Goal: Task Accomplishment & Management: Contribute content

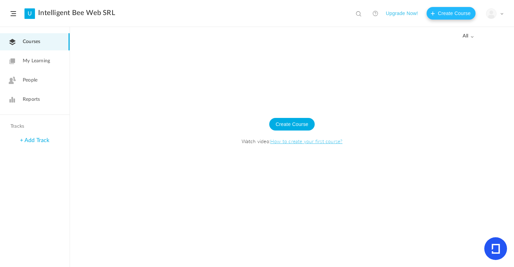
click at [435, 14] on button "Create Course" at bounding box center [450, 13] width 49 height 13
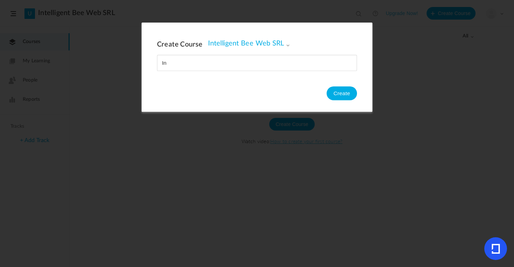
type input "I"
type input "Welcome"
click at [347, 92] on button "Create" at bounding box center [341, 93] width 30 height 14
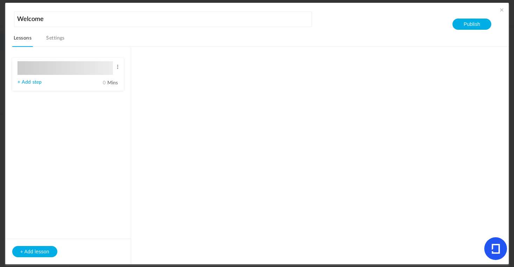
type input "Lesson 1"
type input "0"
type input "Step 1"
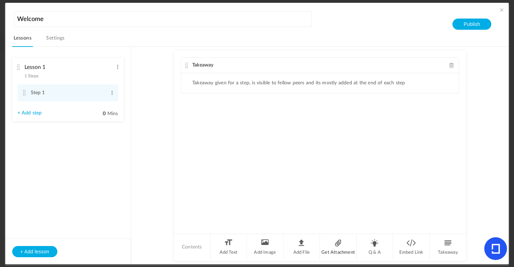
click at [335, 244] on li "Get Attachment" at bounding box center [338, 247] width 37 height 26
click at [295, 244] on li "Add File" at bounding box center [301, 247] width 37 height 26
click at [450, 112] on span at bounding box center [451, 113] width 5 height 5
click at [190, 250] on li "Contents" at bounding box center [192, 247] width 37 height 26
click at [302, 243] on li "Add File" at bounding box center [301, 247] width 37 height 26
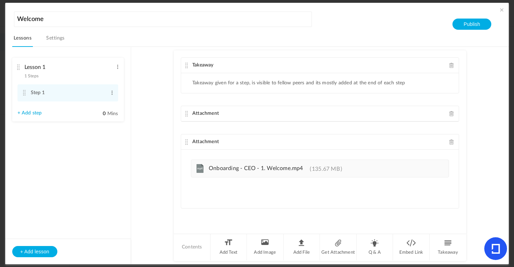
click at [449, 113] on span at bounding box center [451, 113] width 5 height 5
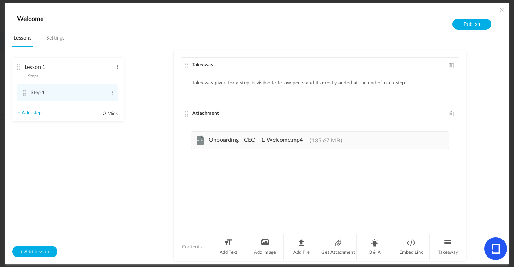
click at [451, 64] on span at bounding box center [451, 65] width 5 height 5
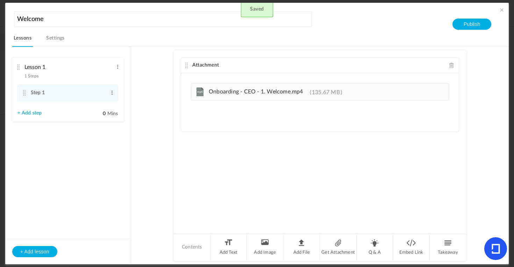
click at [54, 40] on link "Settings" at bounding box center [55, 40] width 21 height 13
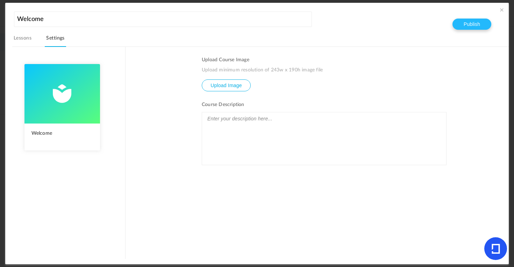
click at [476, 20] on button "Publish" at bounding box center [471, 24] width 39 height 11
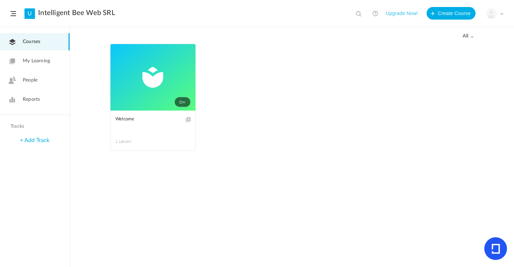
click at [41, 60] on span "My Learning" at bounding box center [36, 60] width 27 height 7
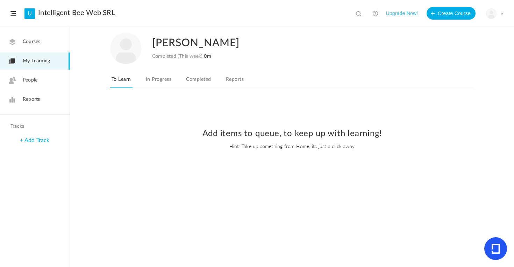
click at [24, 43] on span "Courses" at bounding box center [31, 41] width 17 height 7
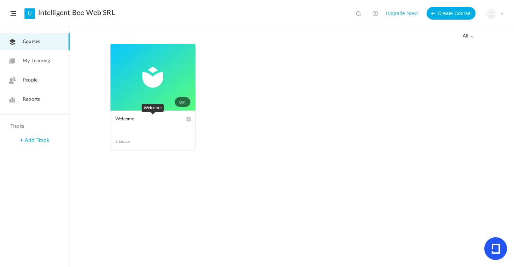
click at [130, 119] on span "Welcome" at bounding box center [147, 119] width 65 height 8
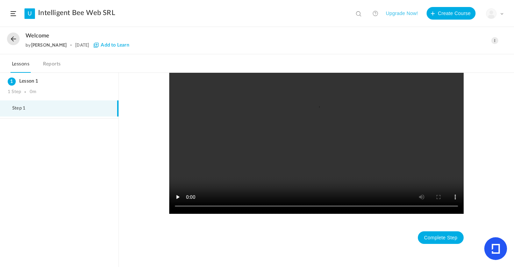
scroll to position [57, 0]
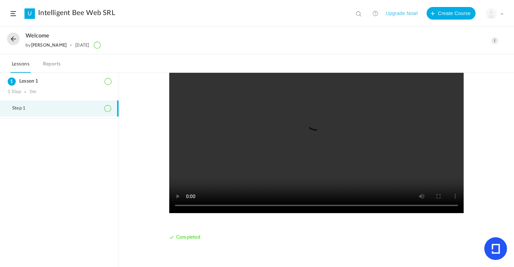
click at [295, 125] on video at bounding box center [316, 122] width 294 height 182
click at [15, 37] on button at bounding box center [13, 38] width 13 height 13
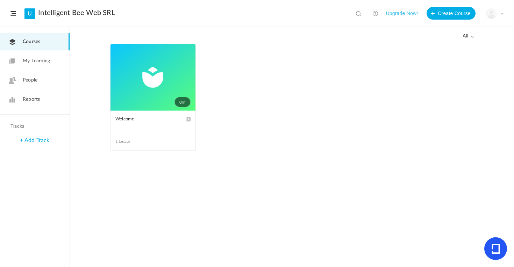
click at [38, 64] on span "My Learning" at bounding box center [36, 60] width 27 height 7
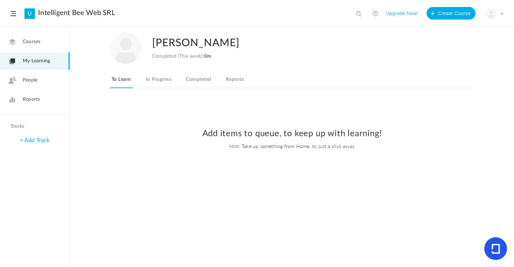
click at [24, 82] on span "People" at bounding box center [30, 80] width 15 height 7
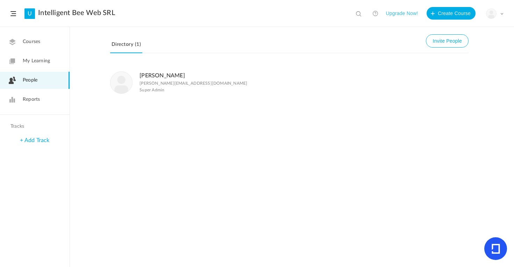
click at [33, 43] on span "Courses" at bounding box center [31, 41] width 17 height 7
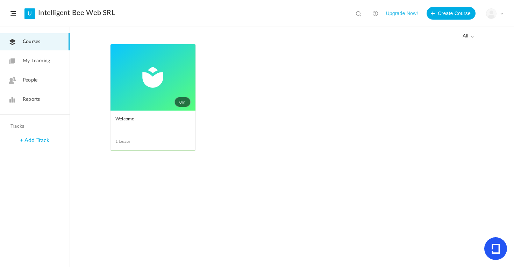
click at [159, 75] on link "0m" at bounding box center [152, 77] width 85 height 66
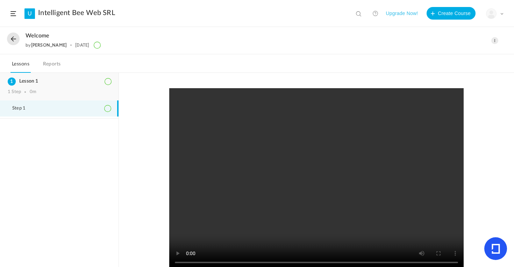
click at [31, 79] on h3 "Lesson 1" at bounding box center [59, 81] width 103 height 6
click at [110, 106] on icon at bounding box center [107, 108] width 7 height 7
click at [109, 106] on icon at bounding box center [107, 108] width 7 height 7
click at [108, 80] on icon at bounding box center [107, 81] width 7 height 7
click at [20, 82] on h3 "Lesson 1" at bounding box center [59, 81] width 103 height 6
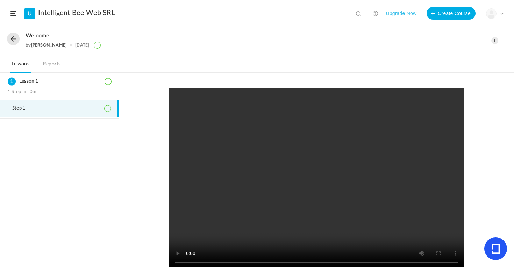
click at [56, 59] on link "Reports" at bounding box center [52, 65] width 21 height 13
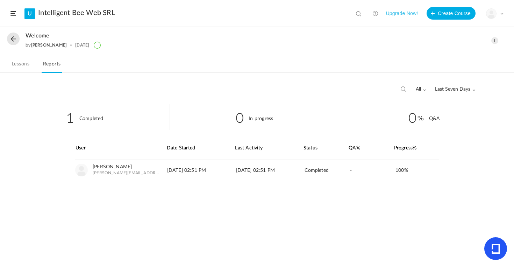
click at [22, 63] on link "Lessons" at bounding box center [20, 65] width 20 height 13
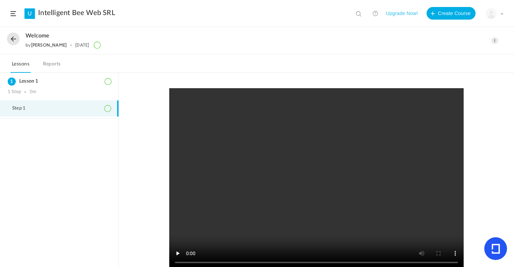
scroll to position [60, 0]
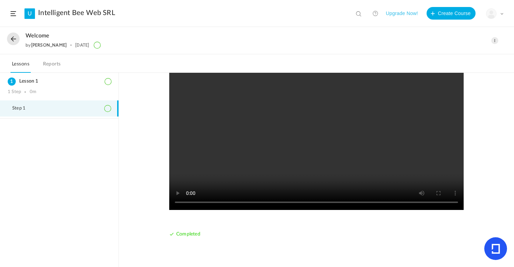
click at [178, 231] on span "Completed" at bounding box center [188, 233] width 24 height 5
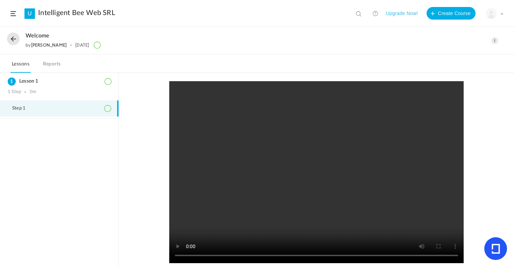
scroll to position [0, 0]
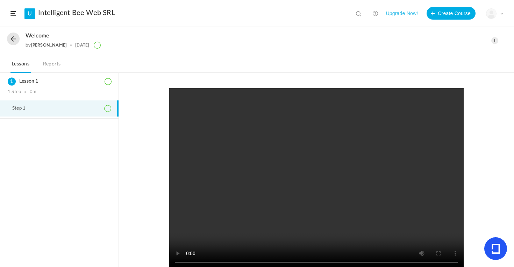
click at [15, 12] on span at bounding box center [13, 13] width 6 height 5
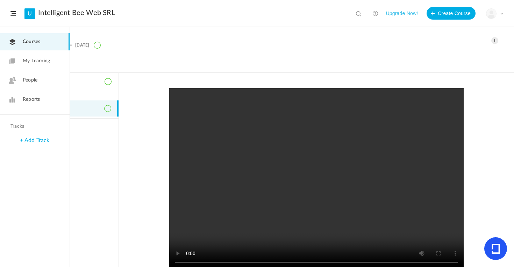
click at [31, 140] on link "+ Add Track" at bounding box center [34, 140] width 29 height 6
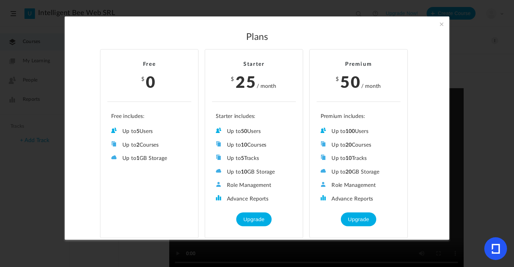
click at [440, 23] on span at bounding box center [441, 24] width 8 height 8
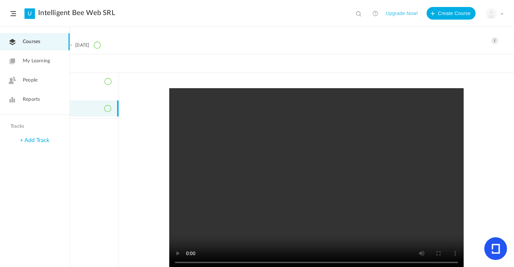
click at [24, 140] on link "+ Add Track" at bounding box center [34, 140] width 29 height 6
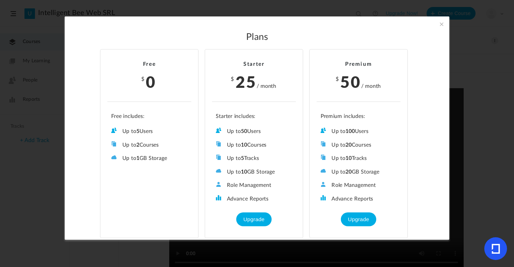
click at [440, 23] on span at bounding box center [441, 24] width 8 height 8
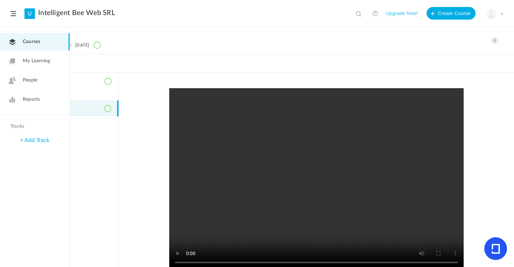
click at [31, 96] on span "Reports" at bounding box center [31, 99] width 17 height 7
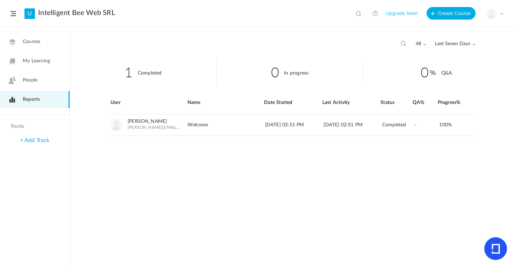
click at [36, 79] on span "People" at bounding box center [30, 80] width 15 height 7
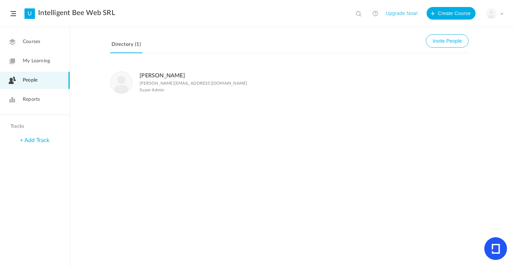
click at [161, 76] on link "[PERSON_NAME]" at bounding box center [161, 76] width 45 height 6
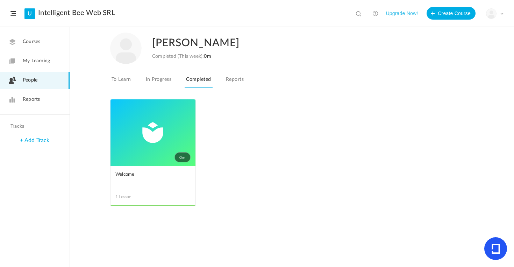
click at [168, 80] on link "In Progress" at bounding box center [158, 81] width 28 height 13
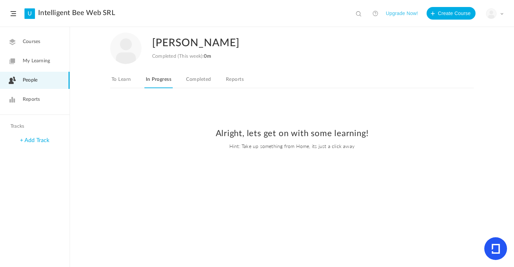
click at [32, 43] on span "Courses" at bounding box center [31, 41] width 17 height 7
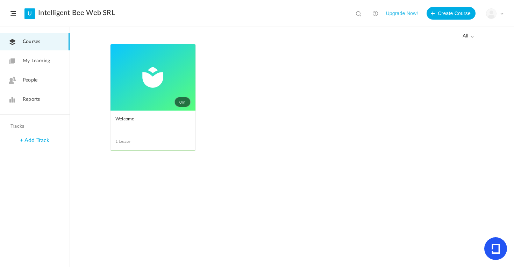
click at [139, 86] on link "0m" at bounding box center [152, 77] width 85 height 66
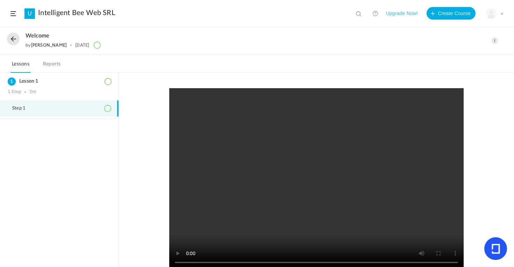
click at [29, 104] on li "Step 1" at bounding box center [59, 108] width 118 height 16
click at [432, 13] on button "Create Course" at bounding box center [450, 13] width 49 height 13
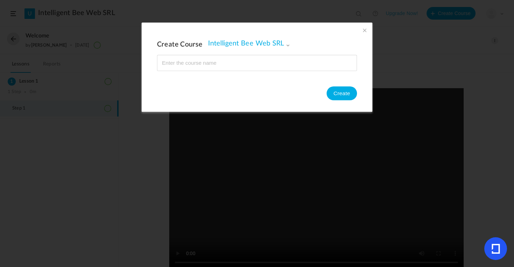
click at [364, 29] on span at bounding box center [364, 31] width 8 height 8
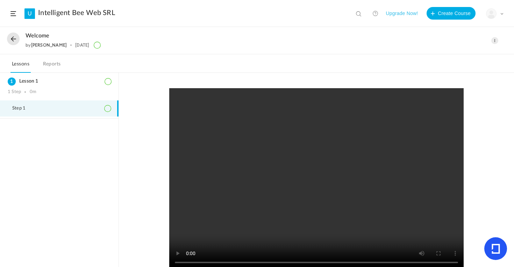
click at [15, 40] on button at bounding box center [13, 38] width 13 height 13
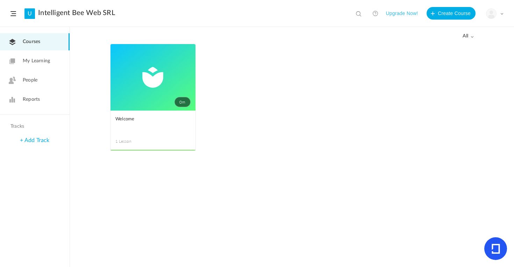
click at [26, 43] on span "Courses" at bounding box center [31, 41] width 17 height 7
click at [150, 91] on link "0m" at bounding box center [152, 77] width 85 height 66
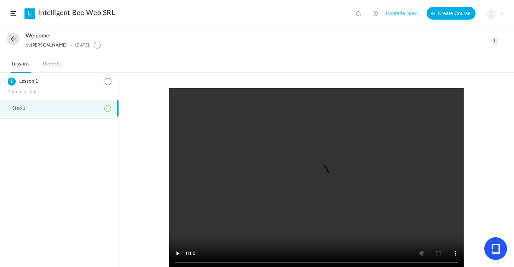
scroll to position [60, 0]
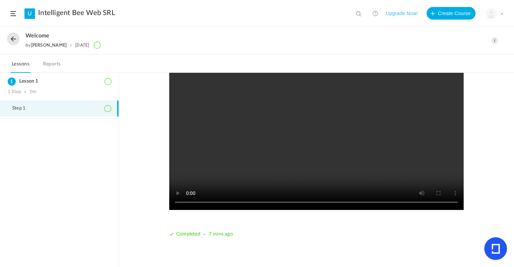
click at [362, 234] on div "Completed 7 mins ago" at bounding box center [316, 137] width 294 height 219
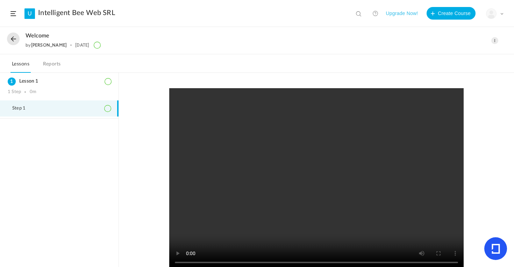
click at [496, 39] on span at bounding box center [494, 40] width 7 height 7
click at [457, 67] on link "Delete" at bounding box center [465, 69] width 66 height 13
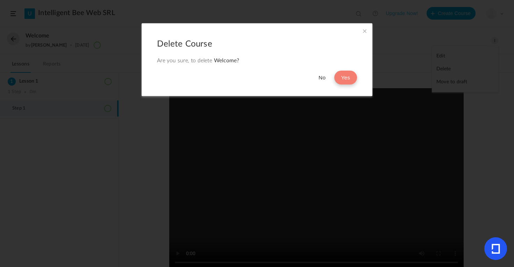
click at [351, 77] on button "Yes" at bounding box center [345, 78] width 23 height 14
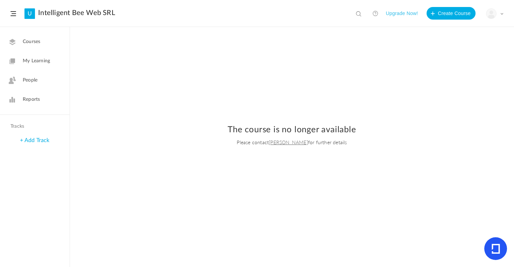
click at [24, 42] on span "Courses" at bounding box center [31, 41] width 17 height 7
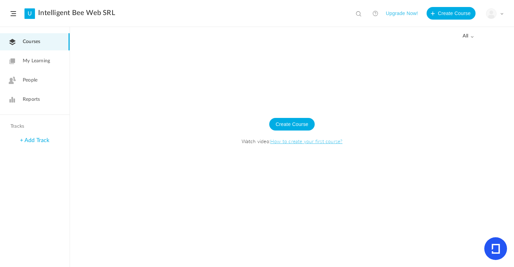
click at [301, 141] on link "How to create your first course?" at bounding box center [306, 140] width 72 height 7
click at [288, 123] on button "Create Course" at bounding box center [291, 124] width 45 height 13
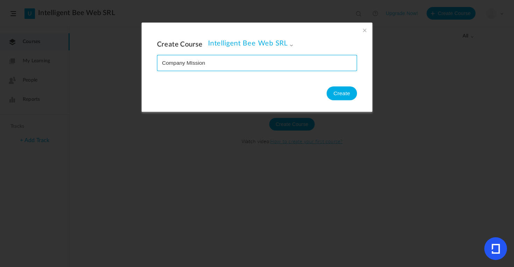
click at [192, 60] on input "name" at bounding box center [256, 62] width 199 height 15
type input "Company Mission"
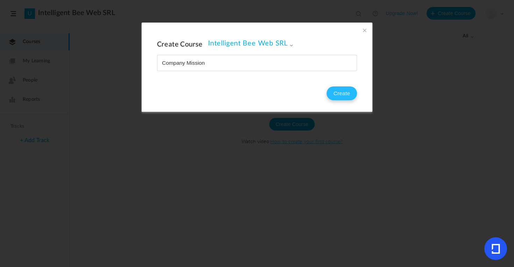
click at [341, 91] on button "Create" at bounding box center [341, 93] width 30 height 14
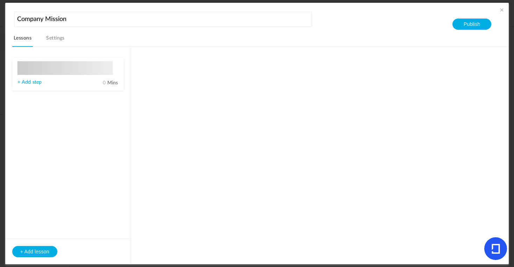
type input "Lesson 1"
type input "0"
type input "Step 1"
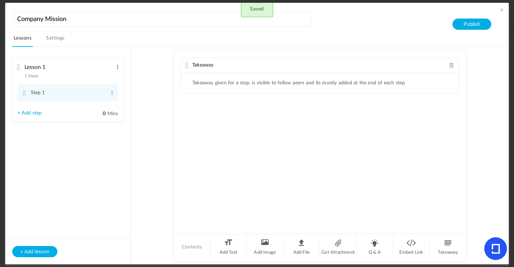
click at [118, 65] on span at bounding box center [117, 66] width 5 height 7
click at [107, 79] on link "Edit" at bounding box center [106, 78] width 27 height 8
click at [59, 67] on input "Lesson 1" at bounding box center [68, 67] width 89 height 14
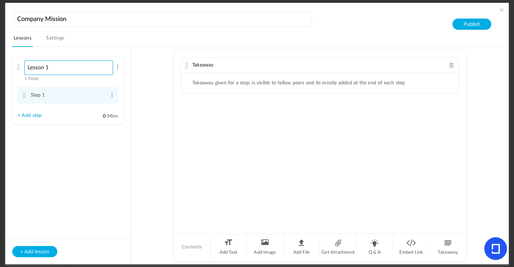
drag, startPoint x: 59, startPoint y: 67, endPoint x: 33, endPoint y: 67, distance: 26.5
click at [33, 67] on input "Lesson 1" at bounding box center [68, 67] width 89 height 14
type input "Company"
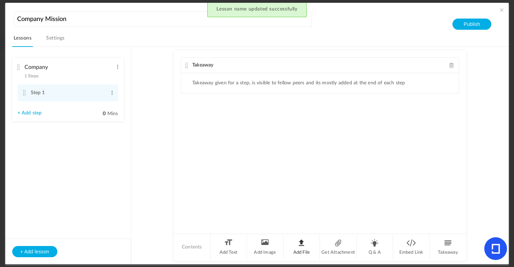
click at [299, 247] on li "Add File" at bounding box center [301, 247] width 37 height 26
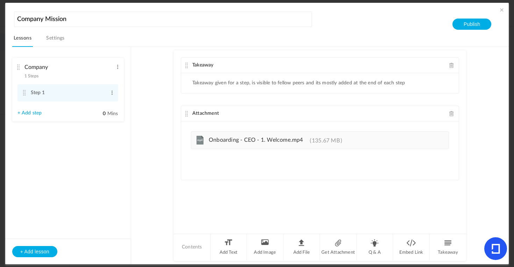
click at [449, 65] on span at bounding box center [451, 65] width 5 height 5
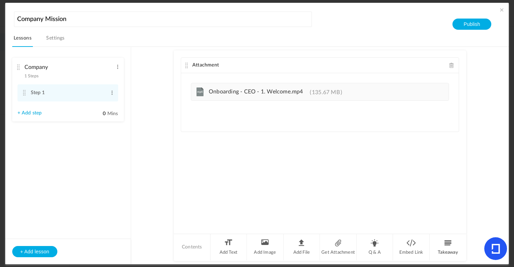
click at [447, 243] on li "Takeaway" at bounding box center [447, 247] width 36 height 26
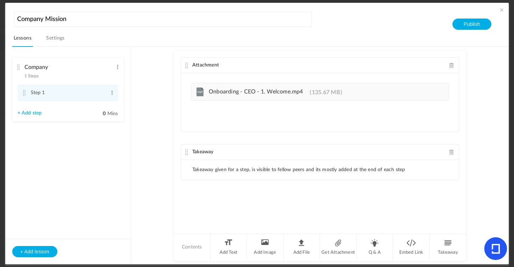
click at [196, 167] on li "Takeaway given for a step, is visible to fellow peers and its mostly added at t…" at bounding box center [298, 170] width 213 height 6
click at [200, 166] on ul "Takeaway given for a step, is visible to fellow peers and its mostly added at t…" at bounding box center [319, 170] width 277 height 20
click at [359, 165] on ul "Takeaway given for a step, is visible to fellow peers and its mostly added at t…" at bounding box center [319, 170] width 277 height 20
click at [239, 196] on div "Attachment Upload your file here mp4 Onboarding - CEO - 1. Welcome.mp4 135.67 M…" at bounding box center [320, 141] width 292 height 183
click at [236, 174] on ul "Takeaway given for a step, is visible to fellow peers and its mostly added at t…" at bounding box center [319, 170] width 277 height 20
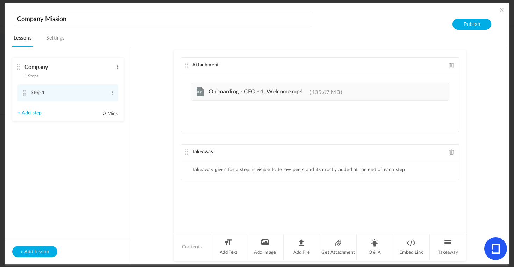
click at [197, 151] on span "Takeaway" at bounding box center [202, 151] width 21 height 5
click at [201, 168] on li "Takeaway given for a step, is visible to fellow peers and its mostly added at t…" at bounding box center [298, 170] width 213 height 6
click at [226, 171] on li "Takeaway given for a step, is visible to fellow peers and its mostly added at t…" at bounding box center [298, 170] width 213 height 6
click at [405, 169] on ul "Takeaway given for a step, is visible to fellow peers and its mostly added at t…" at bounding box center [319, 170] width 277 height 20
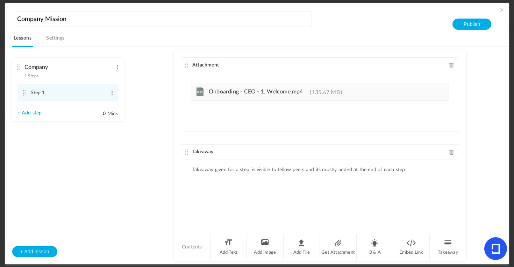
click at [409, 169] on ul "Takeaway given for a step, is visible to fellow peers and its mostly added at t…" at bounding box center [319, 170] width 277 height 20
click at [449, 152] on span at bounding box center [451, 151] width 5 height 5
click at [230, 243] on li "Add Text" at bounding box center [228, 247] width 37 height 26
click at [212, 167] on p at bounding box center [319, 164] width 267 height 8
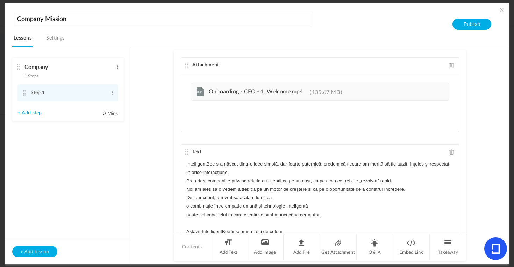
scroll to position [130, 0]
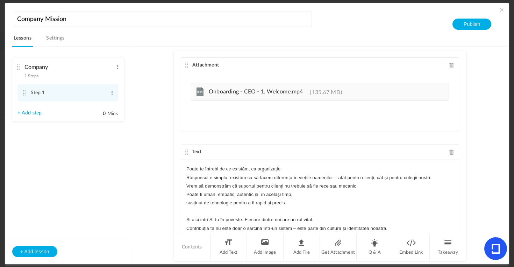
click at [187, 168] on p "Poate te întrebi de ce existăm, ca organizație." at bounding box center [319, 169] width 267 height 8
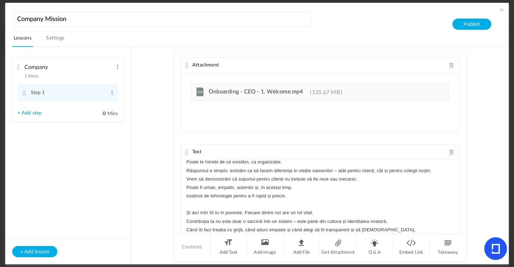
click at [188, 212] on p "Și aici intri SI tu în poveste. Fiecare dintre noi are un rol vital." at bounding box center [319, 212] width 267 height 8
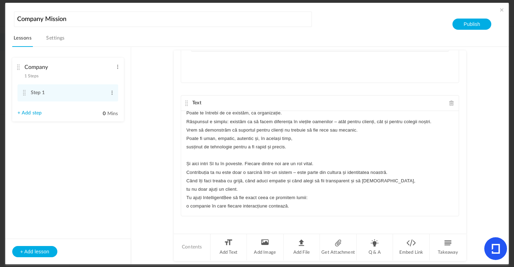
scroll to position [51, 0]
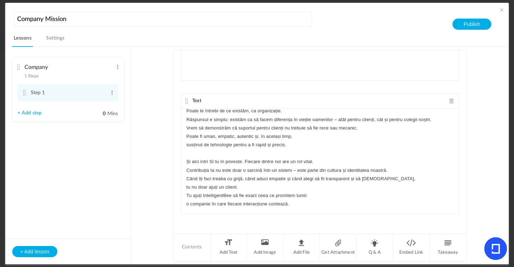
click at [186, 204] on p "o companie în care fiecare interacțiune contează." at bounding box center [319, 203] width 267 height 8
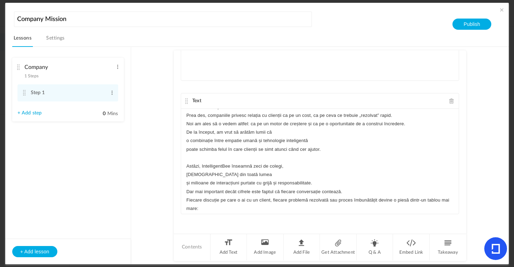
scroll to position [0, 0]
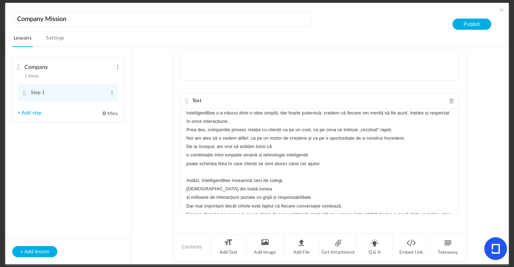
click at [186, 114] on p "IntelligentBee s-a născut dintr-o idee simplă, dar foarte puternică: credem că …" at bounding box center [319, 117] width 267 height 17
click at [186, 155] on p "o combinație între empatie umană și tehnologie inteligentă" at bounding box center [319, 155] width 267 height 8
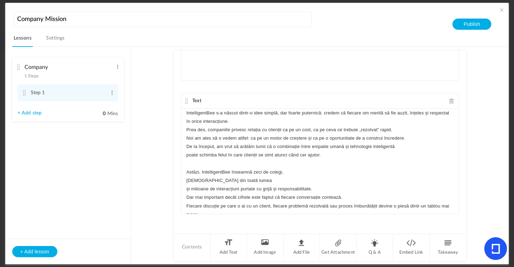
click at [185, 156] on div "IntelligentBee s-a născut dintr-o idee simplă, dar foarte puternică: credem că …" at bounding box center [319, 161] width 277 height 105
click at [186, 182] on p "clienți din toată lumea" at bounding box center [319, 180] width 267 height 8
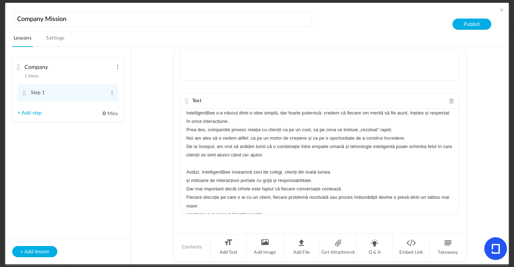
click at [186, 172] on p "Astăzi, IntelligentBee înseamnă zeci de colegi, clienți din toată lumea" at bounding box center [319, 172] width 267 height 8
click at [184, 181] on div "IntelligentBee s-a născut dintr-o idee simplă, dar foarte puternică: credem că …" at bounding box center [319, 161] width 277 height 105
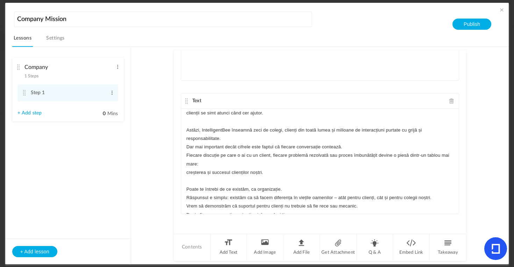
click at [184, 173] on div "IntelligentBee s-a născut dintr-o idee simplă, dar foarte puternică: credem că …" at bounding box center [319, 161] width 277 height 105
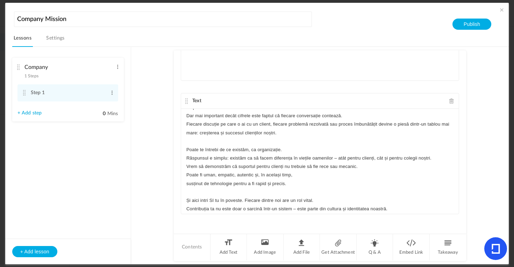
scroll to position [84, 0]
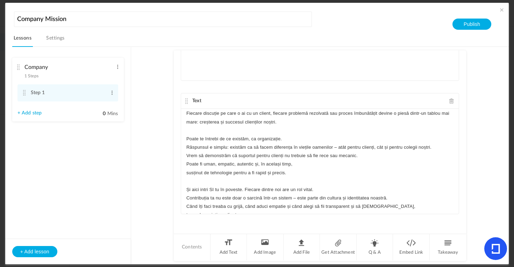
click at [186, 174] on p "susținut de tehnologie pentru a fi rapid și precis." at bounding box center [319, 172] width 267 height 8
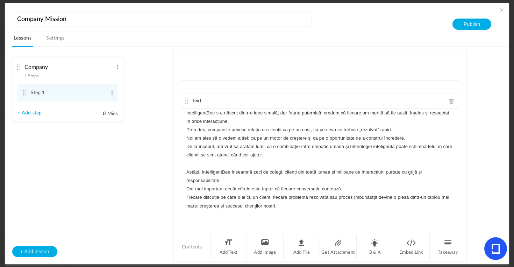
scroll to position [0, 0]
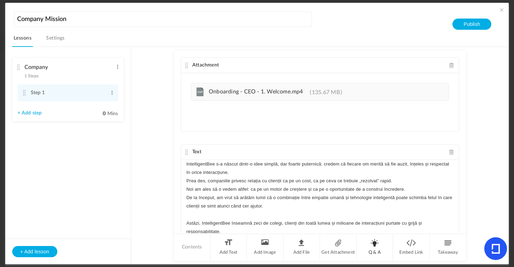
click at [377, 245] on li "Q & A" at bounding box center [374, 247] width 37 height 26
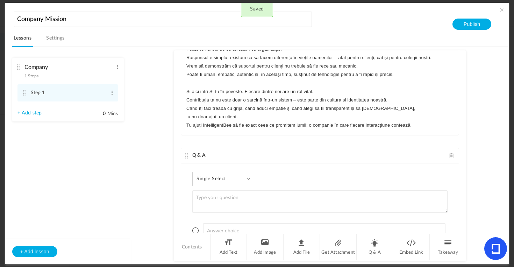
scroll to position [203, 0]
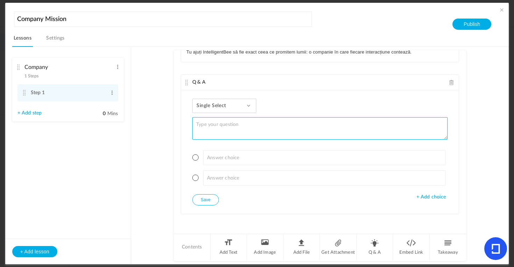
click at [220, 131] on textarea at bounding box center [319, 128] width 255 height 22
paste textarea "2. Ce mesaj central trebuie reținut din misiune?"
click at [202, 125] on textarea "2. Ce mesaj central trebuie reținut din misiune?" at bounding box center [319, 128] width 255 height 22
type textarea "Ce mesaj central trebuie reținut din misiune?"
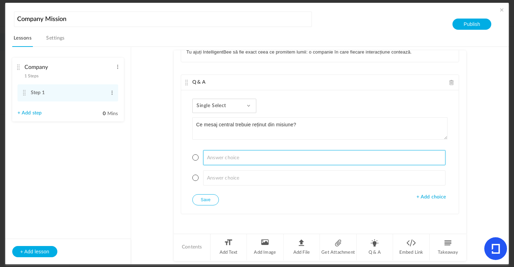
click at [219, 152] on input at bounding box center [324, 157] width 242 height 15
paste input "a) „Viteza bate empatia.”"
click at [211, 158] on input "a) „Viteza bate empatia.”" at bounding box center [324, 157] width 242 height 15
drag, startPoint x: 214, startPoint y: 158, endPoint x: 183, endPoint y: 155, distance: 31.6
click at [183, 155] on div "Single Select Single Select Multi Select True or False Paragraph Answer Ce mesa…" at bounding box center [319, 151] width 277 height 123
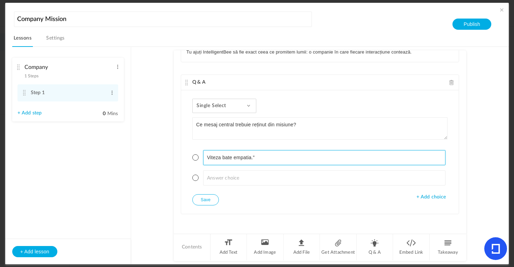
click at [261, 153] on input "Viteza bate empatia.”" at bounding box center [324, 157] width 242 height 15
click at [254, 159] on input "Viteza bate empatia.”" at bounding box center [324, 157] width 242 height 15
type input "Viteza bate empatia."
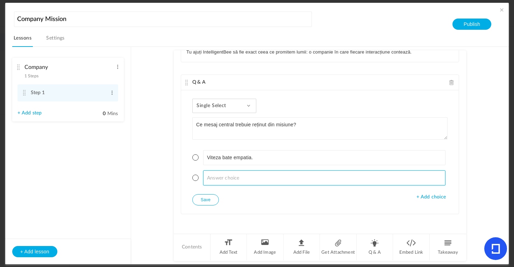
click at [228, 183] on input at bounding box center [324, 177] width 242 height 15
paste input "Fiecare om merită să fie auzit, înțeles și sprijinit — de fiecare dată, la fiec…"
type input "Fiecare om merită să fie auzit, înțeles și sprijinit — de fiecare dată, la fiec…"
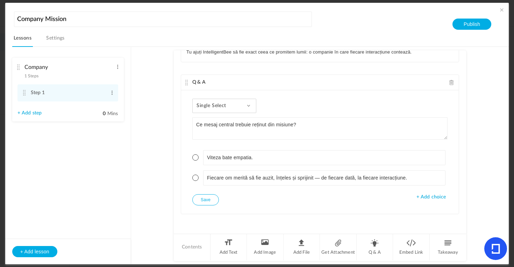
click at [417, 197] on span "+ Add choice" at bounding box center [430, 197] width 29 height 6
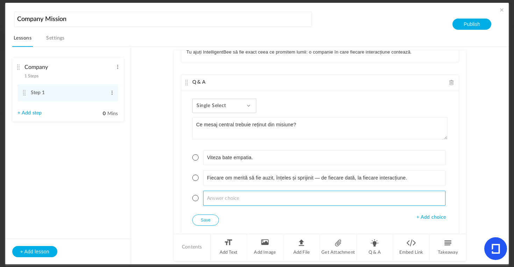
click at [226, 201] on input at bounding box center [324, 197] width 242 height 15
paste input "Automatizarea rezolvă tot."
type input "Automatizarea rezolvă tot."
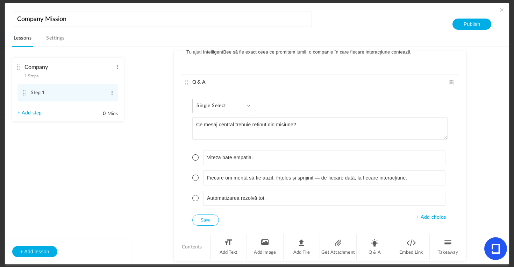
click at [432, 217] on span "+ Add choice" at bounding box center [430, 217] width 29 height 6
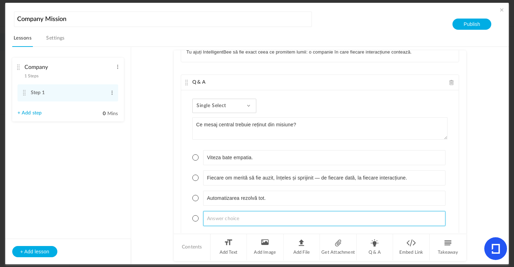
click at [226, 213] on input at bounding box center [324, 218] width 242 height 15
paste input "Clientul are întotdeauna dreptate."
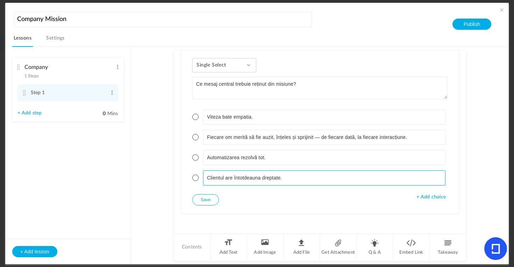
type input "Clientul are întotdeauna dreptate."
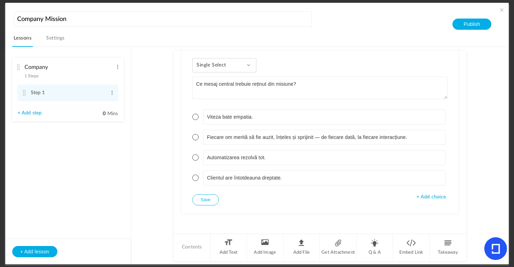
click at [205, 199] on button "Save" at bounding box center [205, 199] width 27 height 11
click at [195, 136] on span at bounding box center [195, 137] width 6 height 6
click at [206, 199] on button "Save" at bounding box center [205, 199] width 27 height 11
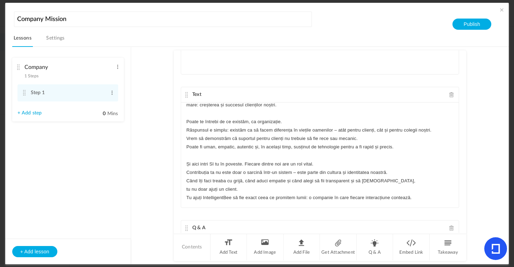
scroll to position [0, 0]
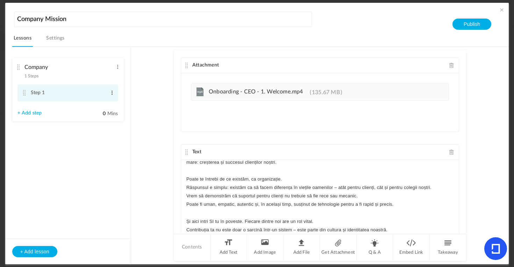
click at [113, 92] on span at bounding box center [111, 92] width 5 height 7
click at [102, 104] on link "Edit" at bounding box center [100, 104] width 27 height 8
drag, startPoint x: 59, startPoint y: 94, endPoint x: 86, endPoint y: 97, distance: 27.8
click at [40, 92] on input "Step 1" at bounding box center [68, 93] width 75 height 14
drag, startPoint x: 40, startPoint y: 92, endPoint x: 47, endPoint y: 92, distance: 7.0
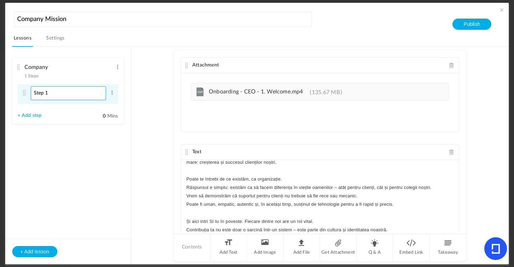
click at [47, 92] on input "Step 1" at bounding box center [68, 93] width 75 height 14
type input "Welcome"
click at [142, 122] on au-course-substep "Attachment Upload your file here mp4 Onboarding - CEO - 1. Welcome.mp4 135.67 M…" at bounding box center [319, 156] width 361 height 218
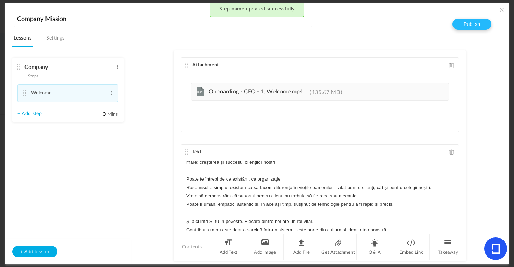
click at [471, 23] on button "Publish" at bounding box center [471, 24] width 39 height 11
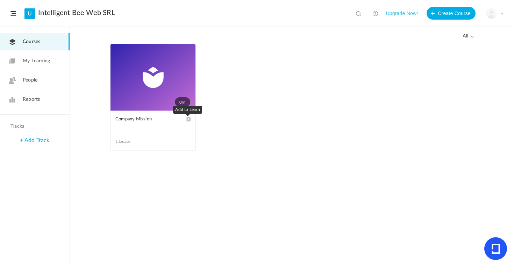
click at [189, 119] on span at bounding box center [187, 119] width 5 height 5
click at [37, 65] on link "My Learning" at bounding box center [35, 60] width 70 height 17
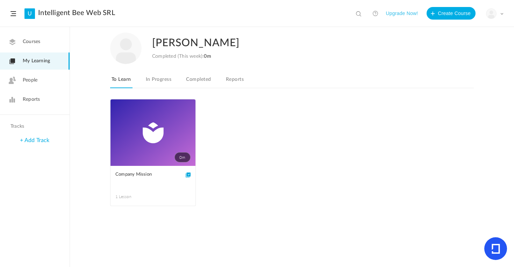
click at [146, 147] on link "0m" at bounding box center [152, 132] width 85 height 66
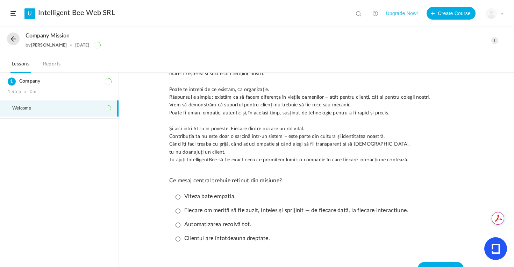
scroll to position [310, 0]
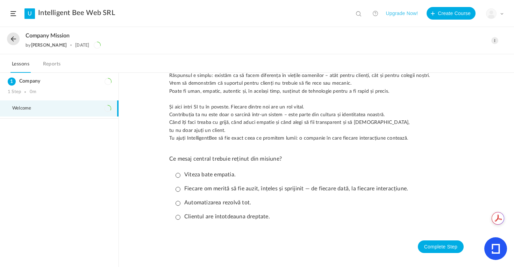
click at [177, 175] on p "Viteza bate empatia." at bounding box center [205, 174] width 60 height 7
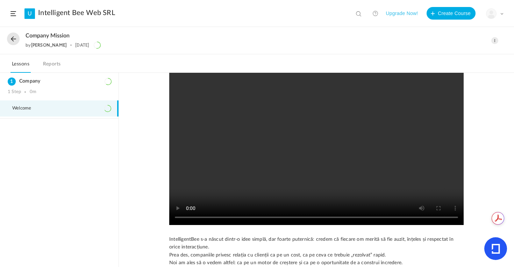
scroll to position [55, 0]
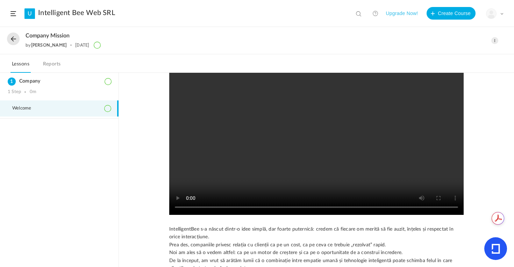
click at [55, 63] on link "Reports" at bounding box center [52, 65] width 21 height 13
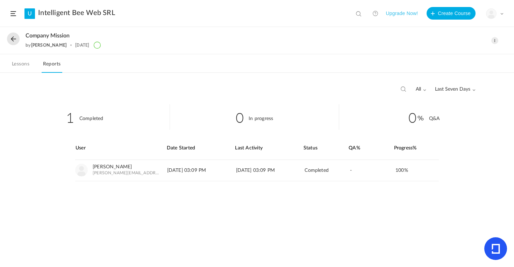
click at [19, 66] on link "Lessons" at bounding box center [20, 65] width 20 height 13
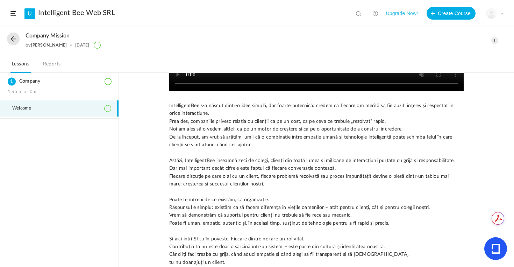
scroll to position [324, 0]
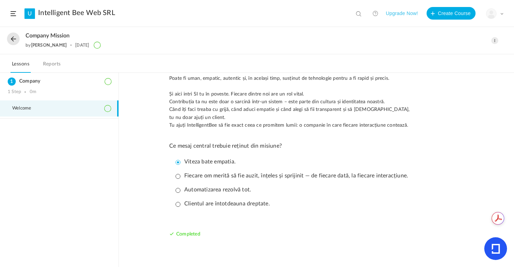
click at [495, 250] on icon at bounding box center [495, 248] width 8 height 10
click at [188, 234] on span "Completed" at bounding box center [188, 233] width 24 height 5
click at [175, 174] on p "Fiecare om merită să fie auzit, înțeles și sprijinit — de fiecare dată, la fiec…" at bounding box center [291, 175] width 232 height 7
click at [176, 161] on p "Viteza bate empatia." at bounding box center [205, 161] width 60 height 7
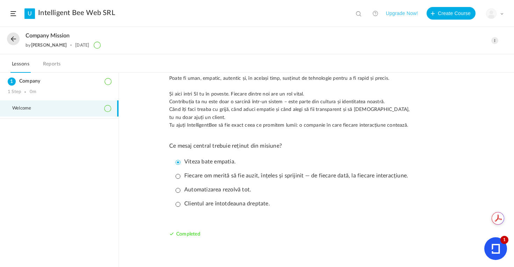
click at [496, 249] on icon at bounding box center [495, 248] width 8 height 10
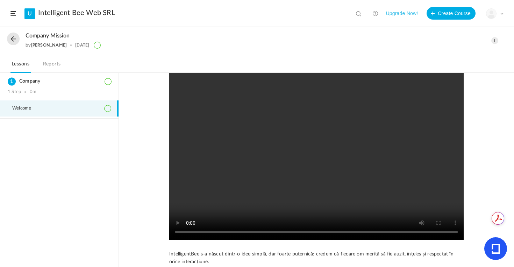
scroll to position [32, 0]
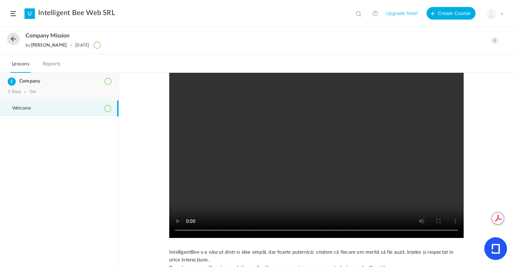
click at [26, 81] on h3 "Company" at bounding box center [59, 81] width 103 height 6
click at [108, 107] on icon at bounding box center [107, 108] width 7 height 7
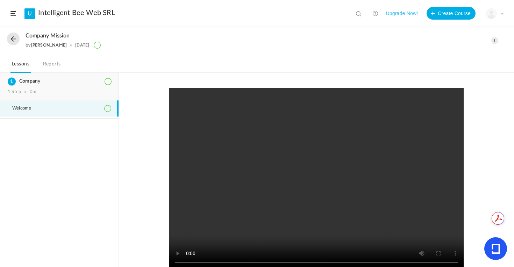
click at [26, 81] on h3 "Company" at bounding box center [59, 81] width 103 height 6
click at [56, 61] on link "Reports" at bounding box center [52, 65] width 21 height 13
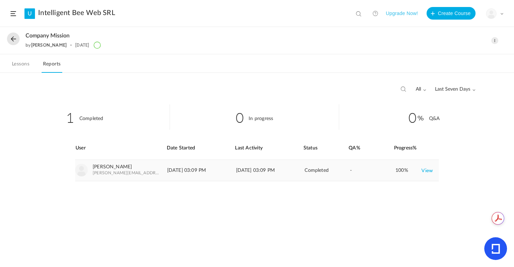
click at [427, 170] on link "View" at bounding box center [427, 170] width 12 height 13
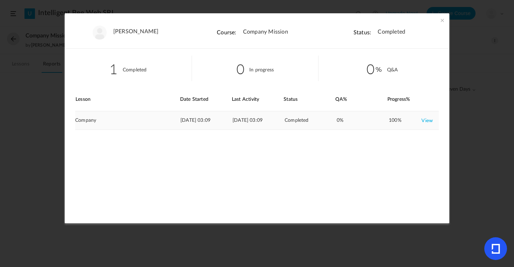
click at [429, 120] on link "View" at bounding box center [427, 120] width 12 height 13
click at [440, 18] on span at bounding box center [441, 20] width 7 height 7
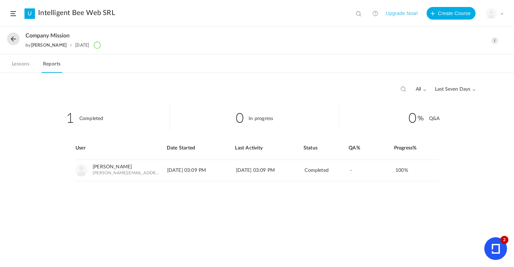
click at [13, 40] on button at bounding box center [13, 38] width 13 height 13
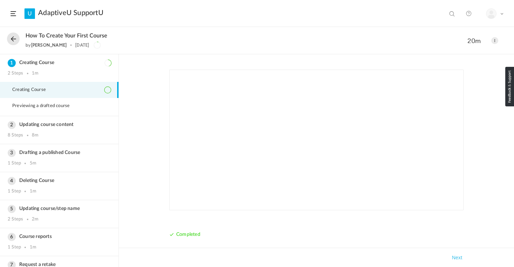
scroll to position [0, 0]
click at [43, 103] on span "Previewing a drafted course" at bounding box center [45, 106] width 66 height 6
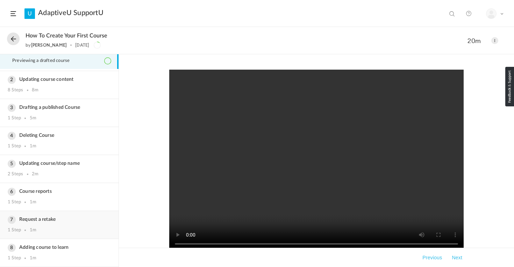
scroll to position [0, 0]
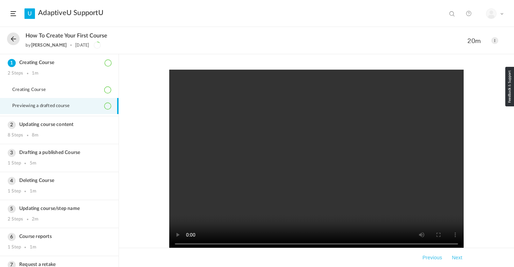
click at [13, 37] on button at bounding box center [13, 38] width 13 height 13
click at [17, 38] on button at bounding box center [13, 38] width 13 height 13
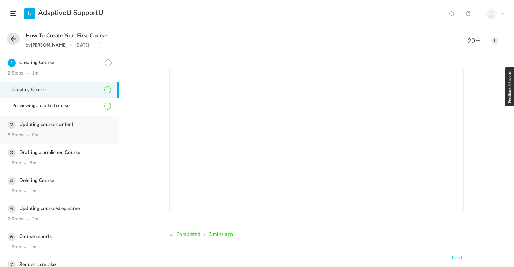
click at [54, 126] on h3 "Updating course content" at bounding box center [59, 125] width 103 height 6
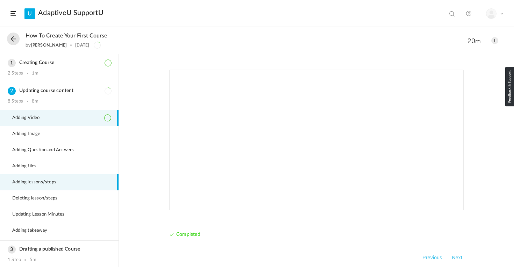
click at [46, 182] on span "Adding lessons/steps" at bounding box center [38, 182] width 53 height 6
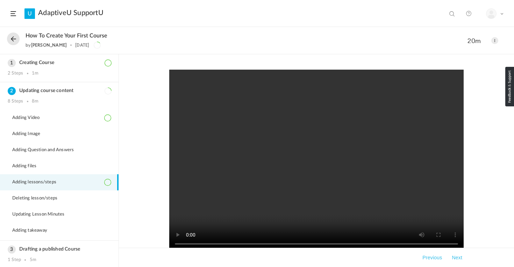
scroll to position [42, 0]
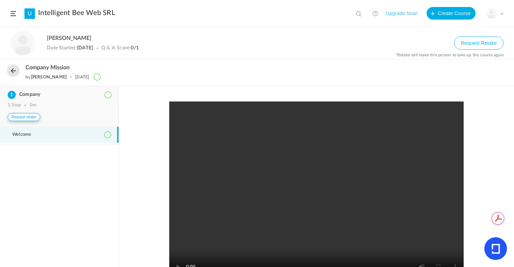
click at [23, 115] on button "Request retake" at bounding box center [24, 117] width 32 height 8
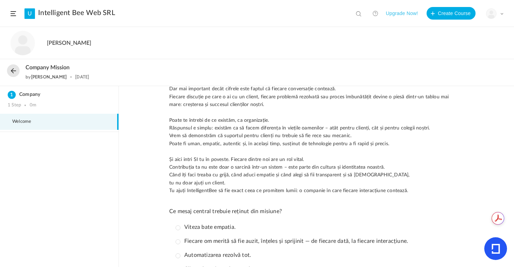
scroll to position [310, 0]
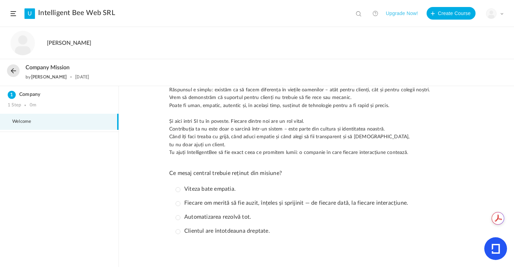
click at [176, 201] on p "Fiecare om merită să fie auzit, înțeles și sprijinit — de fiecare dată, la fiec…" at bounding box center [291, 202] width 232 height 7
click at [179, 202] on p "Fiecare om merită să fie auzit, înțeles și sprijinit — de fiecare dată, la fiec…" at bounding box center [291, 202] width 232 height 7
click at [216, 159] on div "IntelligentBee s-a născut dintr-o idee simplă, dar foarte puternică: credem că …" at bounding box center [316, 14] width 294 height 445
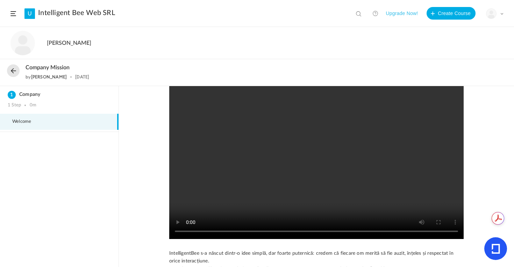
scroll to position [48, 0]
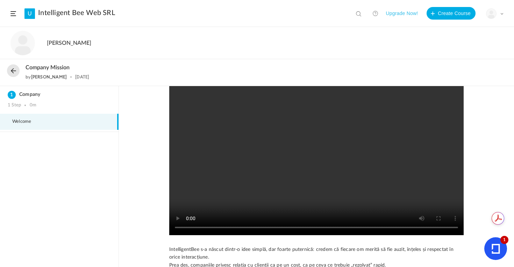
click at [497, 250] on icon at bounding box center [495, 248] width 8 height 10
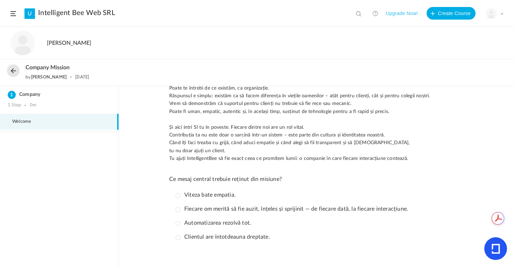
scroll to position [310, 0]
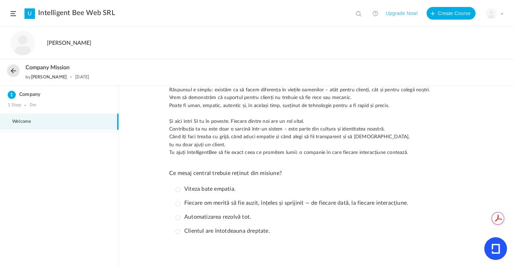
click at [179, 203] on p "Fiecare om merită să fie auzit, înțeles și sprijinit — de fiecare dată, la fiec…" at bounding box center [291, 202] width 232 height 7
click at [176, 193] on li "Viteza bate empatia." at bounding box center [318, 189] width 291 height 12
click at [176, 209] on ul "Viteza bate empatia. Fiecare om merită să fie auzit, înțeles și sprijinit — de …" at bounding box center [318, 210] width 291 height 54
click at [176, 219] on p "Automatizarea rezolvă tot." at bounding box center [212, 216] width 75 height 7
click at [181, 217] on p "Automatizarea rezolvă tot." at bounding box center [212, 216] width 75 height 7
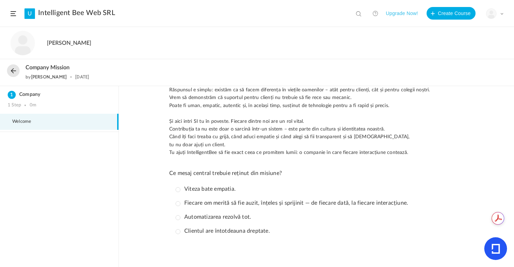
click at [176, 189] on p "Viteza bate empatia." at bounding box center [205, 188] width 60 height 7
click at [186, 234] on li "Clientul are întotdeauna dreptate." at bounding box center [318, 231] width 291 height 12
click at [28, 92] on h3 "Company" at bounding box center [59, 95] width 103 height 6
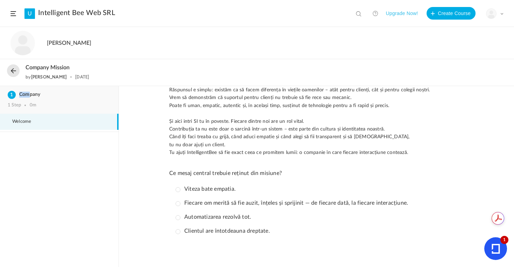
click at [21, 95] on h3 "Company" at bounding box center [59, 95] width 103 height 6
click at [22, 122] on span "Welcome" at bounding box center [26, 122] width 28 height 6
click at [17, 68] on button at bounding box center [13, 70] width 13 height 13
click at [10, 71] on button at bounding box center [13, 70] width 13 height 13
click at [13, 13] on span at bounding box center [13, 13] width 6 height 5
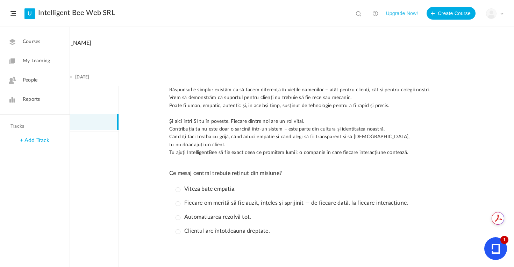
click at [25, 61] on span "My Learning" at bounding box center [36, 60] width 27 height 7
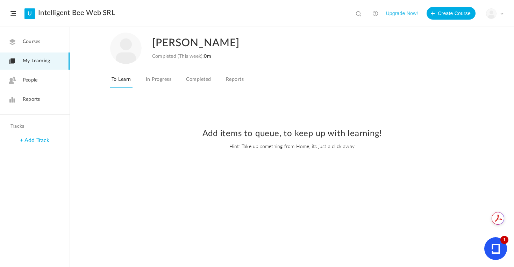
click at [37, 44] on span "Courses" at bounding box center [31, 41] width 17 height 7
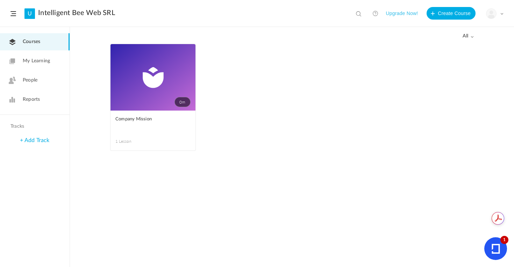
click at [0, 0] on span at bounding box center [0, 0] width 0 height 0
click at [253, 95] on ul "0m Edit Delete Move to draft Company Mission 1 Lesson This course is no longer …" at bounding box center [291, 101] width 363 height 114
click at [168, 88] on link "0m" at bounding box center [152, 77] width 85 height 66
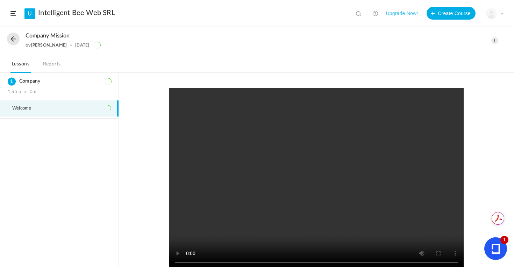
click at [404, 13] on button "Upgrade Now!" at bounding box center [401, 13] width 32 height 13
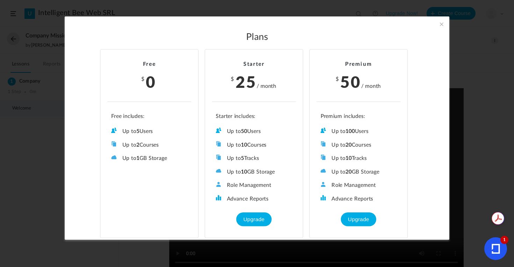
click at [440, 26] on span at bounding box center [441, 24] width 8 height 8
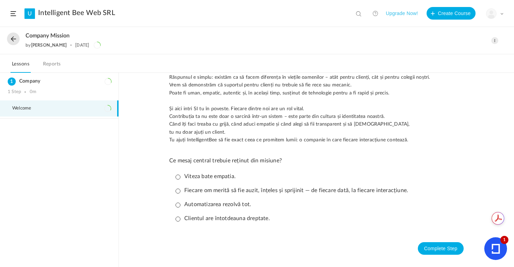
scroll to position [307, 0]
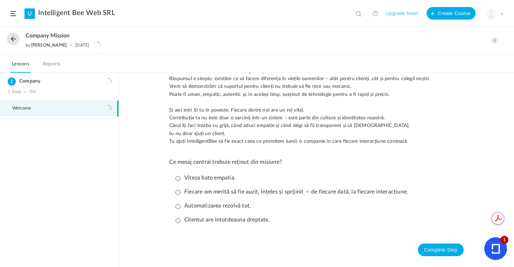
click at [176, 192] on p "Fiecare om merită să fie auzit, înțeles și sprijinit — de fiecare dată, la fiec…" at bounding box center [291, 191] width 232 height 7
click at [425, 257] on nav "Complete Step" at bounding box center [316, 249] width 294 height 27
click at [426, 252] on button "Complete Step" at bounding box center [440, 249] width 46 height 13
click at [49, 67] on link "Reports" at bounding box center [52, 65] width 21 height 13
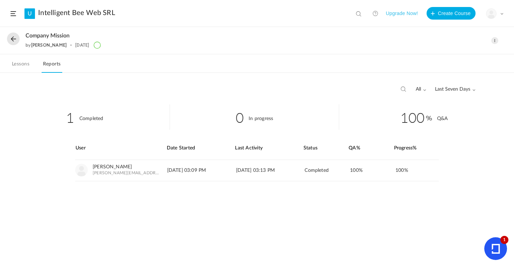
click at [11, 38] on button at bounding box center [13, 38] width 13 height 13
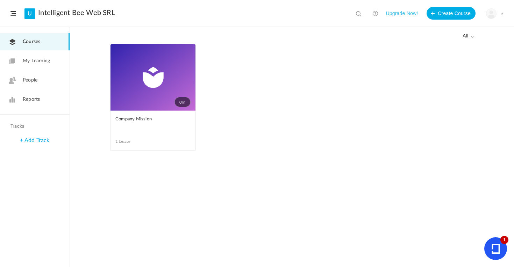
click at [35, 58] on span "My Learning" at bounding box center [36, 60] width 27 height 7
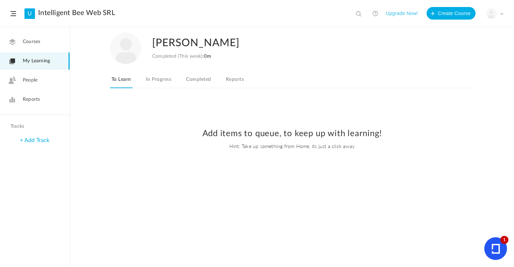
click at [155, 78] on link "In Progress" at bounding box center [158, 81] width 28 height 13
click at [201, 81] on link "Completed" at bounding box center [198, 81] width 28 height 13
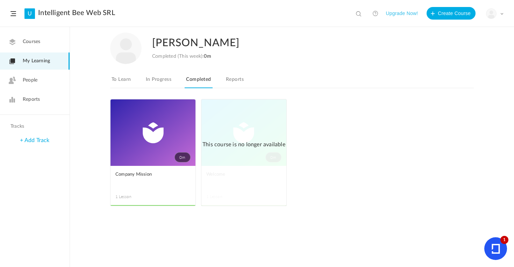
click at [30, 39] on span "Courses" at bounding box center [31, 41] width 17 height 7
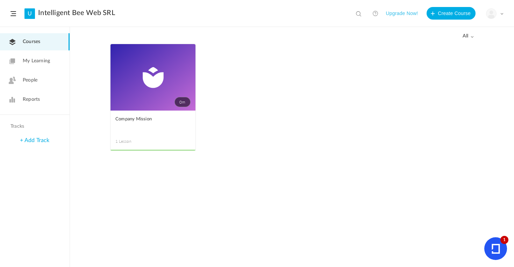
click at [163, 92] on link "0m" at bounding box center [152, 77] width 85 height 66
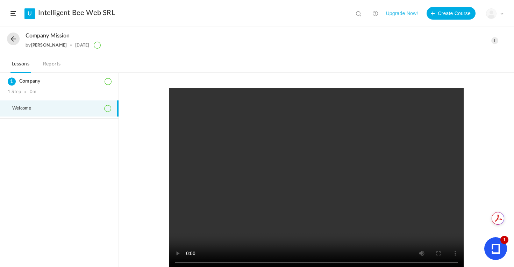
click at [501, 12] on span at bounding box center [501, 13] width 3 height 3
click at [356, 63] on nav "Lessons Reports" at bounding box center [257, 63] width 514 height 19
click at [52, 64] on link "Reports" at bounding box center [52, 65] width 21 height 13
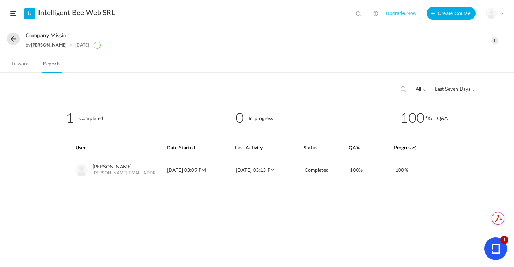
click at [24, 64] on link "Lessons" at bounding box center [20, 65] width 20 height 13
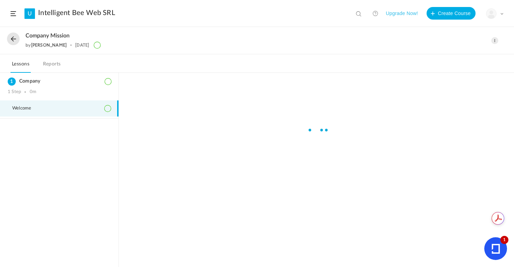
click at [14, 12] on span at bounding box center [13, 13] width 6 height 5
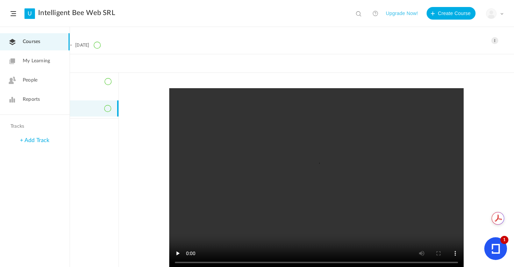
click at [26, 141] on link "+ Add Track" at bounding box center [34, 140] width 29 height 6
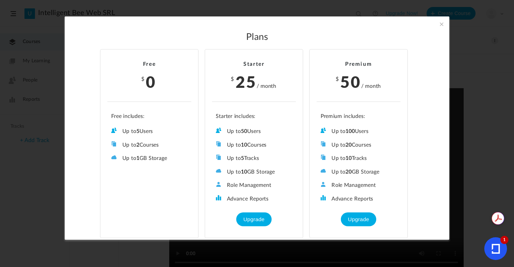
click at [439, 23] on span at bounding box center [441, 24] width 8 height 8
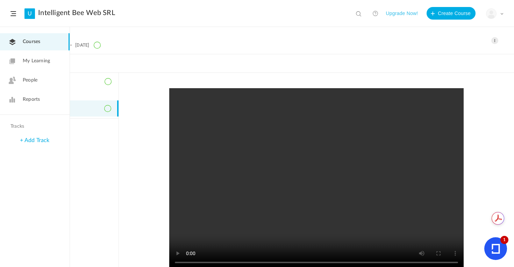
click at [493, 38] on span at bounding box center [494, 40] width 7 height 7
click at [447, 54] on link "Edit" at bounding box center [465, 56] width 66 height 13
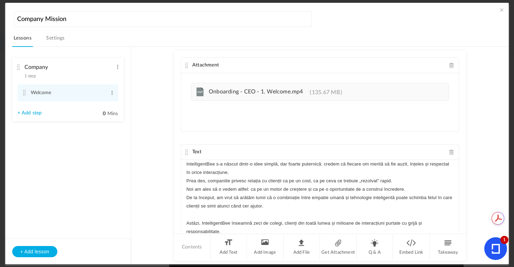
click at [29, 113] on link "+ Add step" at bounding box center [29, 113] width 24 height 6
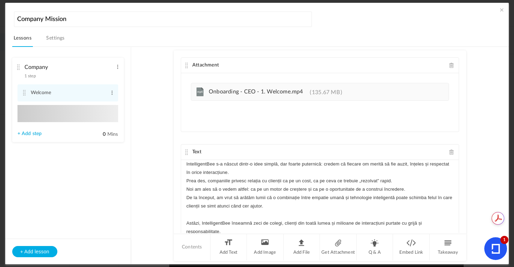
type input "Step 2"
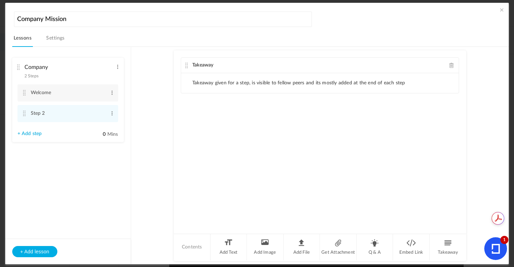
click at [306, 83] on li "Takeaway given for a step, is visible to fellow peers and its mostly added at t…" at bounding box center [298, 83] width 213 height 6
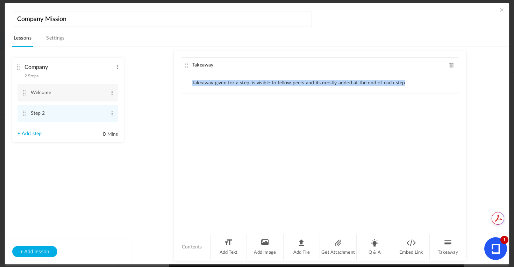
click at [306, 83] on li "Takeaway given for a step, is visible to fellow peers and its mostly added at t…" at bounding box center [298, 83] width 213 height 6
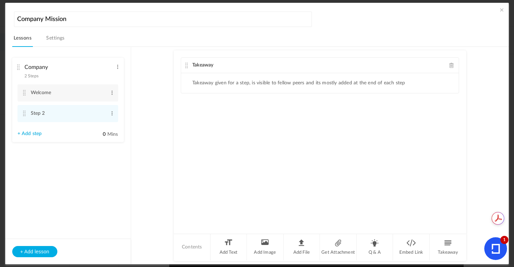
click at [324, 133] on div "Takeaway Takeaway given for a step, is visible to fellow peers and its mostly a…" at bounding box center [320, 141] width 292 height 183
click at [321, 155] on div "Takeaway Takeaway given for a step, is visible to fellow peers and its mostly a…" at bounding box center [320, 141] width 292 height 183
click at [450, 66] on span at bounding box center [451, 65] width 5 height 5
click at [300, 244] on li "Add File" at bounding box center [301, 247] width 37 height 26
click at [252, 79] on div "Attachment Upload your file here" at bounding box center [320, 141] width 292 height 183
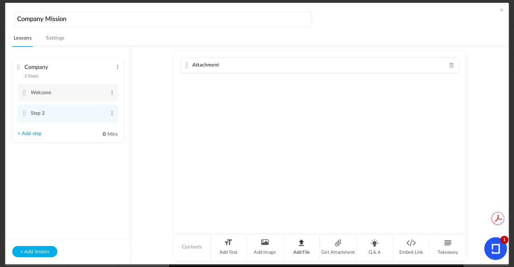
click at [301, 249] on li "Add File" at bounding box center [301, 247] width 37 height 26
click at [376, 243] on li "Q & A" at bounding box center [374, 247] width 37 height 26
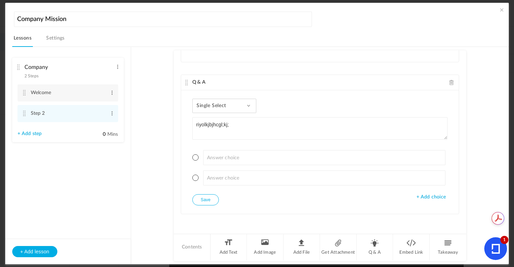
type textarea "riyolkjbjhcgl;kj;"
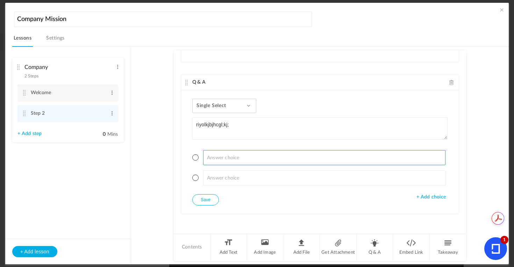
click at [216, 157] on input at bounding box center [324, 157] width 242 height 15
type input "test1"
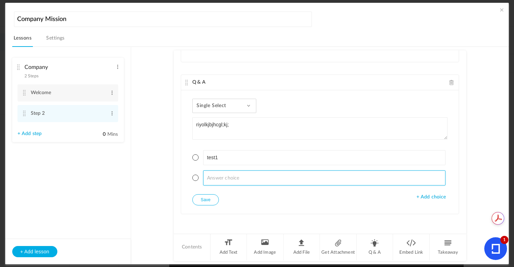
click at [224, 177] on input at bounding box center [324, 177] width 242 height 15
type input "test2"
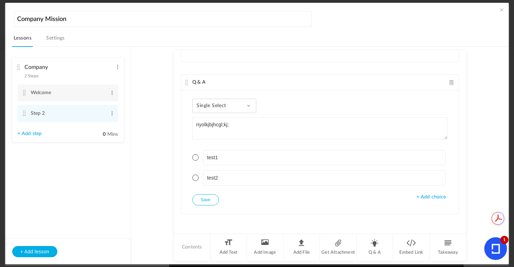
click at [212, 197] on button "Save" at bounding box center [205, 199] width 27 height 11
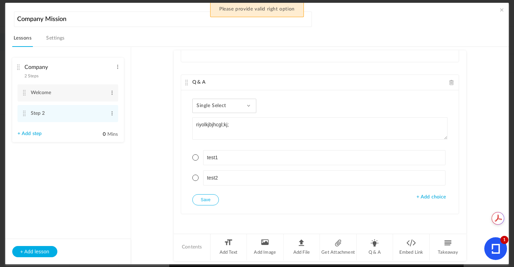
click at [193, 157] on span at bounding box center [195, 157] width 6 height 6
click at [205, 197] on button "Save" at bounding box center [205, 199] width 27 height 11
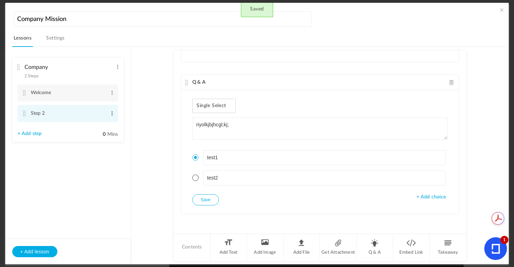
click at [113, 110] on span at bounding box center [111, 113] width 5 height 7
click at [94, 129] on link "Edit" at bounding box center [100, 125] width 27 height 8
type input "S"
type input "Start"
click at [79, 133] on li "Company 2 Steps Edit Delete Welcome Edit Delete Start Edit 0" at bounding box center [67, 101] width 111 height 87
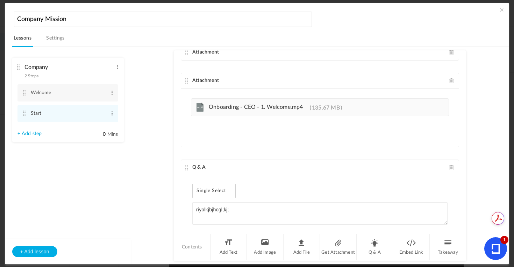
scroll to position [0, 0]
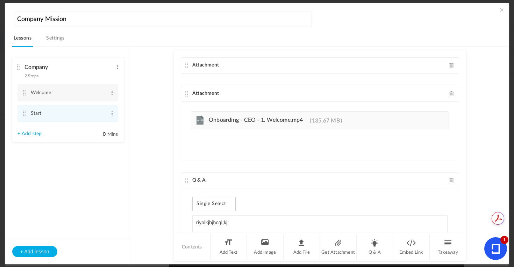
click at [449, 64] on span at bounding box center [451, 65] width 5 height 5
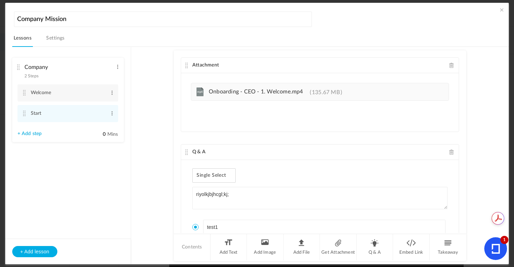
scroll to position [70, 0]
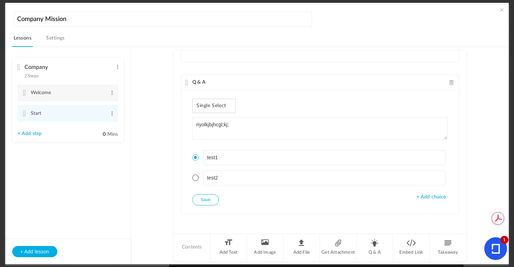
click at [210, 196] on button "Save" at bounding box center [205, 199] width 27 height 11
click at [502, 8] on span at bounding box center [501, 9] width 7 height 7
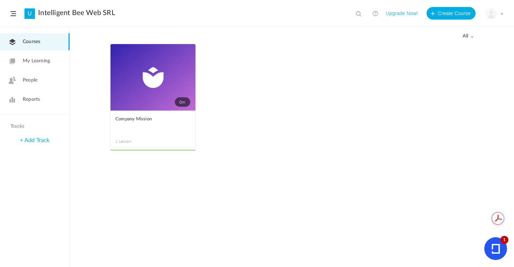
click at [28, 42] on span "Courses" at bounding box center [31, 41] width 17 height 7
click at [134, 88] on link "0m" at bounding box center [152, 77] width 85 height 66
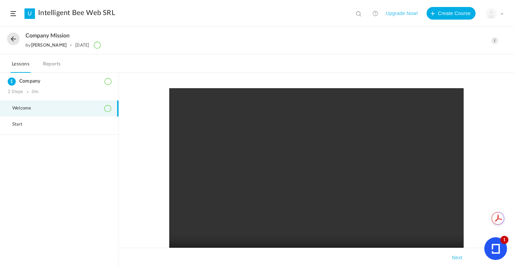
click at [16, 37] on button at bounding box center [13, 38] width 13 height 13
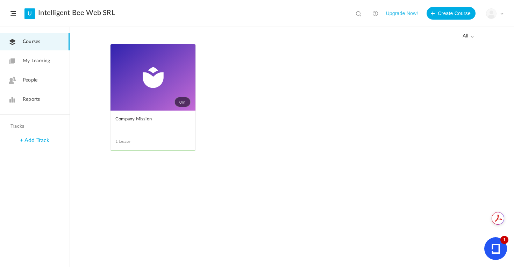
click at [0, 0] on span at bounding box center [0, 0] width 0 height 0
click at [93, 88] on div "0m Edit Delete Move to draft Company Mission 1 Lesson This course is no longer …" at bounding box center [292, 155] width 444 height 223
click at [466, 36] on span "all" at bounding box center [467, 36] width 11 height 6
click at [333, 43] on div "All all All Drafts" at bounding box center [291, 35] width 363 height 16
click at [153, 85] on link "0m" at bounding box center [152, 77] width 85 height 66
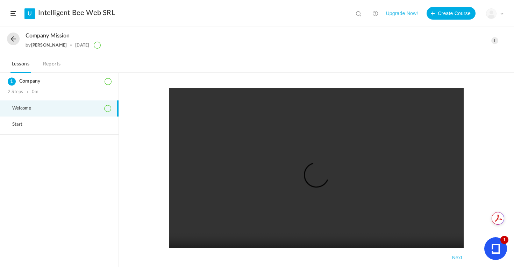
click at [496, 42] on span at bounding box center [494, 40] width 7 height 7
click at [156, 42] on div "by Stefana Soptelea 14 Oct" at bounding box center [235, 45] width 419 height 7
click at [54, 64] on link "Reports" at bounding box center [52, 65] width 21 height 13
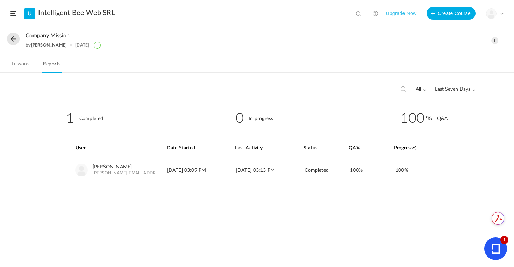
click at [23, 63] on link "Lessons" at bounding box center [20, 65] width 20 height 13
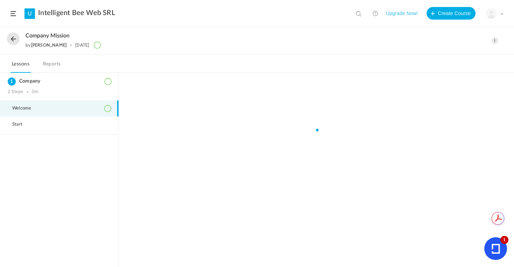
click at [15, 40] on button at bounding box center [13, 38] width 13 height 13
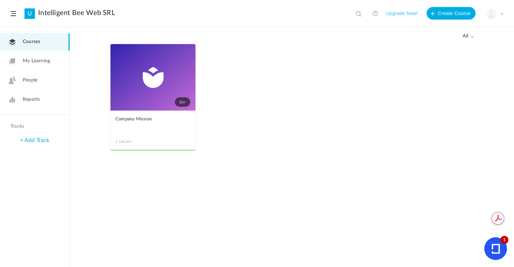
click at [0, 0] on span at bounding box center [0, 0] width 0 height 0
click at [472, 39] on div "All all All Drafts" at bounding box center [291, 35] width 363 height 16
click at [472, 38] on span "all" at bounding box center [467, 36] width 11 height 6
click at [472, 38] on span at bounding box center [471, 36] width 3 height 3
click at [29, 65] on link "My Learning" at bounding box center [35, 60] width 70 height 17
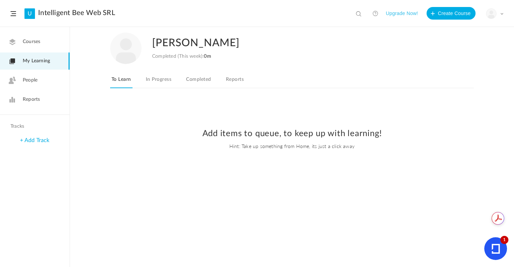
click at [30, 42] on span "Courses" at bounding box center [31, 41] width 17 height 7
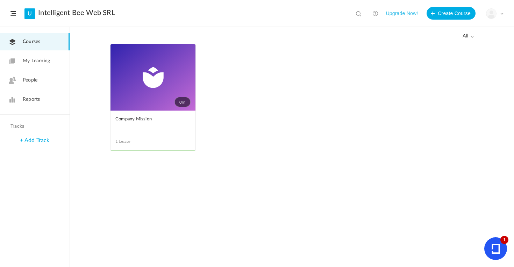
click at [144, 93] on link "0m" at bounding box center [152, 77] width 85 height 66
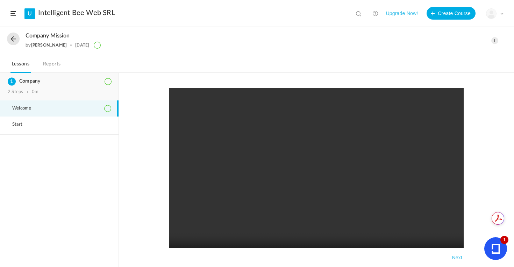
click at [108, 81] on icon at bounding box center [107, 81] width 7 height 7
click at [493, 37] on span at bounding box center [494, 40] width 7 height 7
click at [319, 61] on nav "Lessons Reports" at bounding box center [257, 63] width 514 height 19
click at [65, 119] on li "Start" at bounding box center [59, 124] width 118 height 16
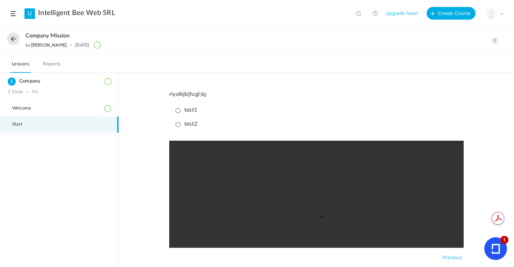
scroll to position [112, 0]
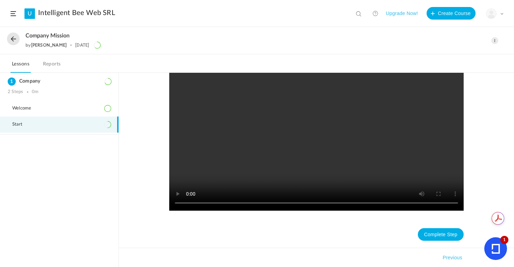
click at [67, 63] on nav "Lessons Reports" at bounding box center [257, 63] width 514 height 19
click at [54, 63] on link "Reports" at bounding box center [52, 65] width 21 height 13
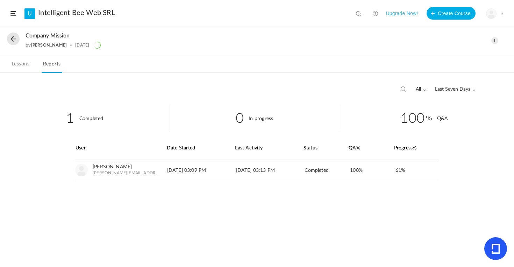
click at [97, 46] on icon at bounding box center [97, 45] width 7 height 7
click at [96, 39] on div "Company Mission by Stefana Soptelea 14 Oct" at bounding box center [235, 40] width 419 height 16
click at [17, 63] on link "Lessons" at bounding box center [20, 65] width 20 height 13
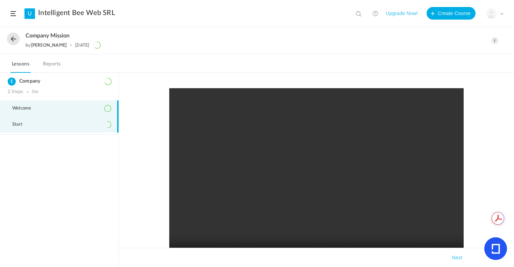
click at [53, 123] on li "Start" at bounding box center [59, 124] width 118 height 16
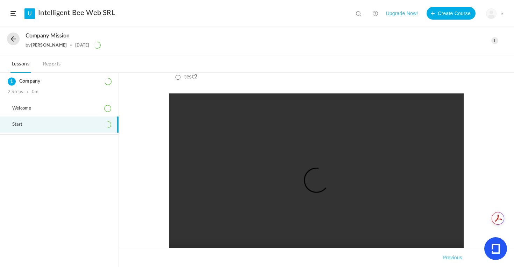
scroll to position [67, 0]
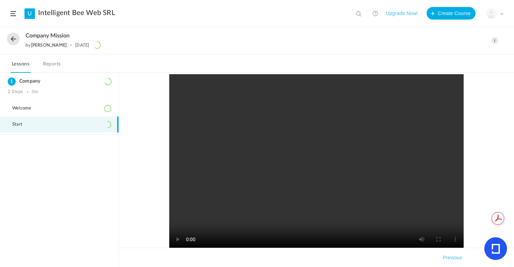
click at [202, 213] on video at bounding box center [316, 165] width 294 height 182
click at [201, 213] on video at bounding box center [316, 165] width 294 height 182
click at [304, 200] on video at bounding box center [316, 165] width 294 height 182
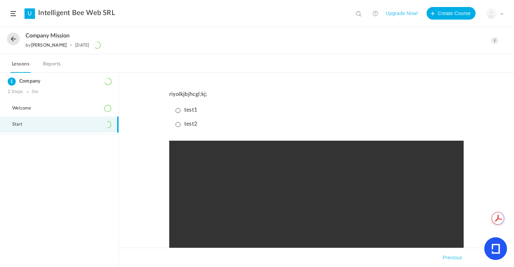
click at [177, 108] on p "test1" at bounding box center [186, 110] width 22 height 7
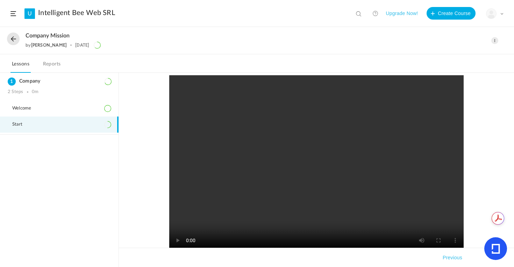
scroll to position [67, 0]
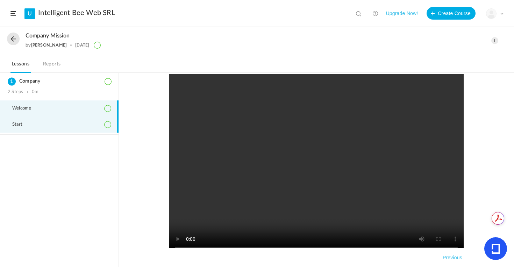
click at [21, 108] on span "Welcome" at bounding box center [26, 108] width 28 height 6
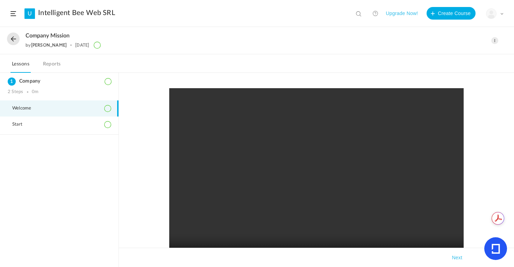
click at [51, 61] on link "Reports" at bounding box center [52, 65] width 21 height 13
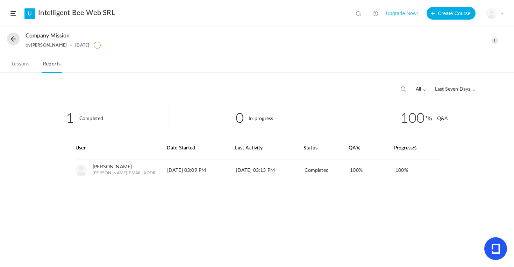
click at [11, 65] on link "Lessons" at bounding box center [20, 65] width 20 height 13
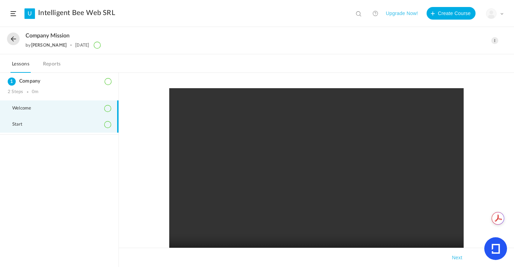
click at [20, 128] on li "Start" at bounding box center [59, 124] width 118 height 16
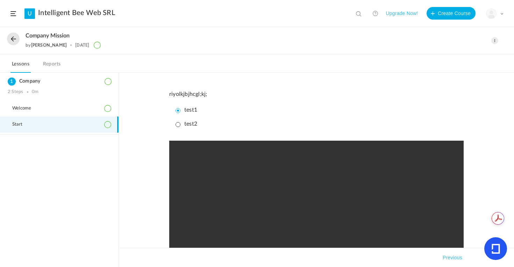
click at [175, 125] on p "test2" at bounding box center [186, 124] width 22 height 7
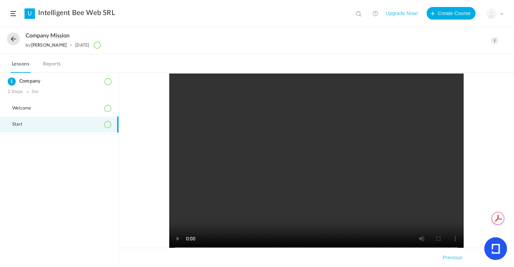
click at [161, 173] on div "riyolkjbjhcgl;kj; test1 test2 Completed Takeaways Previous" at bounding box center [316, 192] width 395 height 239
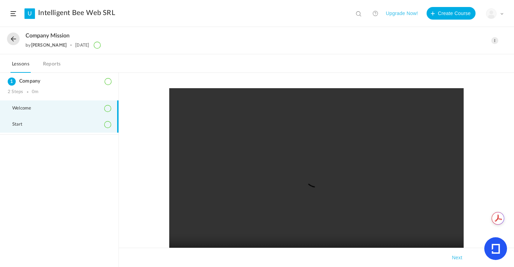
click at [50, 121] on li "Start" at bounding box center [59, 124] width 118 height 16
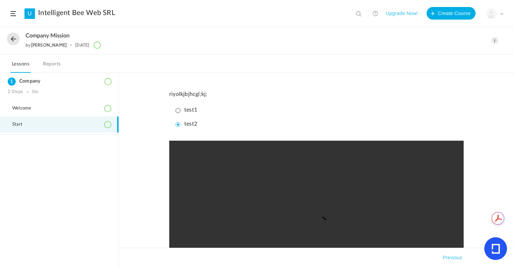
scroll to position [113, 0]
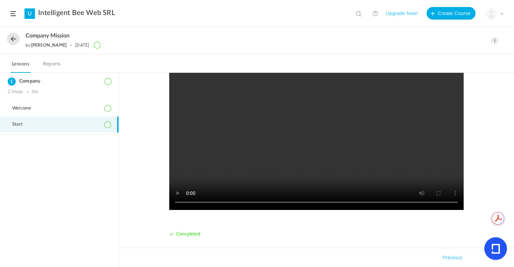
click at [107, 125] on icon at bounding box center [107, 124] width 7 height 7
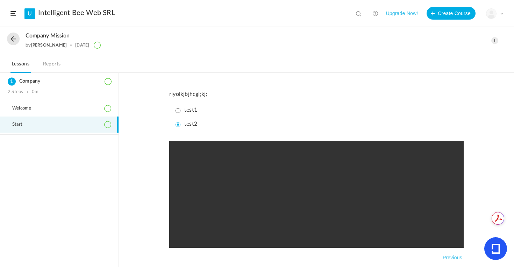
click at [18, 123] on span "Start" at bounding box center [21, 125] width 19 height 6
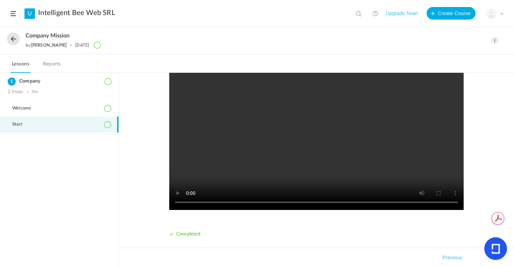
click at [144, 190] on div "riyolkjbjhcgl;kj; test1 test2 Completed Takeaways Previous" at bounding box center [316, 170] width 395 height 194
click at [51, 60] on link "Reports" at bounding box center [52, 65] width 21 height 13
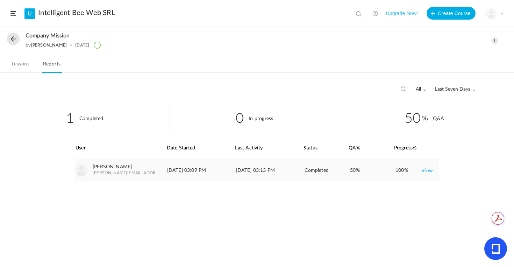
click at [431, 169] on link "View" at bounding box center [427, 170] width 12 height 13
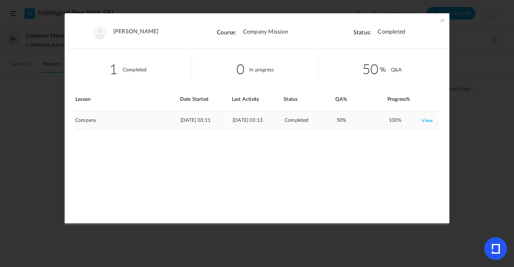
click at [425, 119] on link "View" at bounding box center [427, 120] width 12 height 13
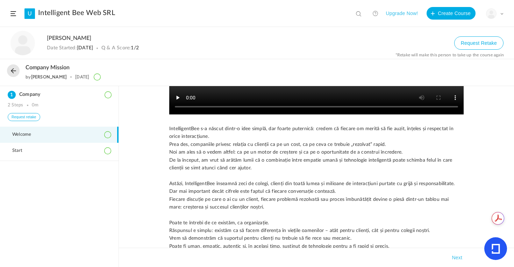
scroll to position [310, 0]
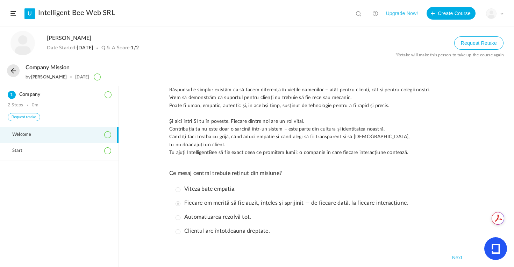
click at [454, 257] on button "Next" at bounding box center [456, 257] width 13 height 8
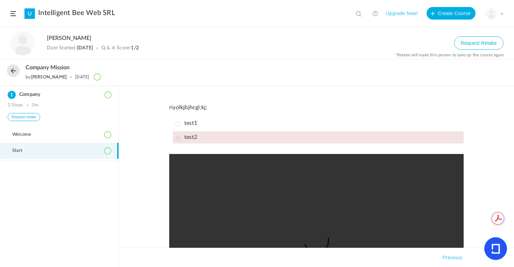
scroll to position [99, 0]
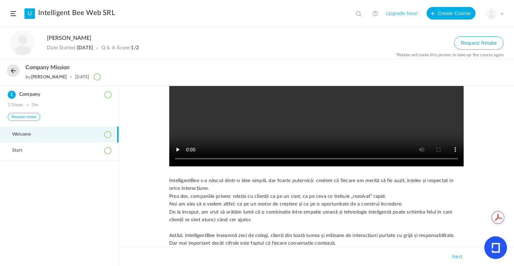
scroll to position [79, 0]
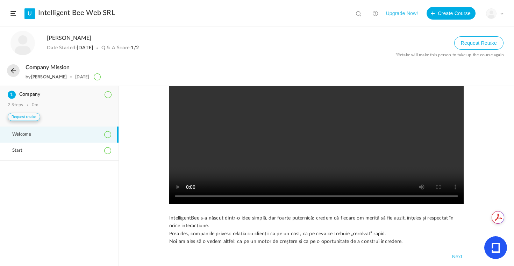
click at [23, 116] on button "Request retake" at bounding box center [24, 117] width 32 height 8
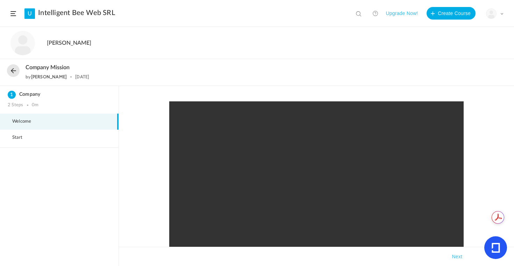
click at [10, 72] on button at bounding box center [13, 70] width 13 height 13
click at [502, 12] on span at bounding box center [501, 13] width 3 height 3
click at [462, 30] on link "My Profile" at bounding box center [470, 30] width 66 height 13
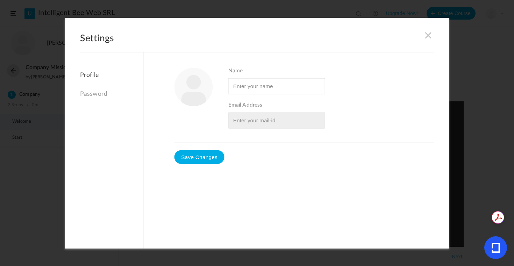
type input "[PERSON_NAME]"
type input "[PERSON_NAME][EMAIL_ADDRESS][DOMAIN_NAME]"
click at [426, 34] on span at bounding box center [428, 35] width 8 height 8
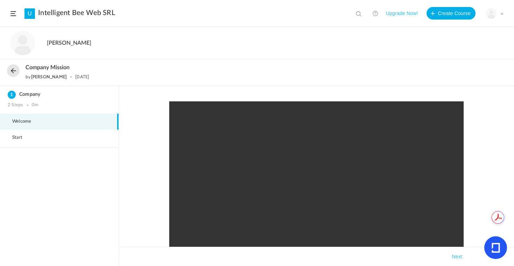
click at [15, 14] on span at bounding box center [13, 13] width 6 height 5
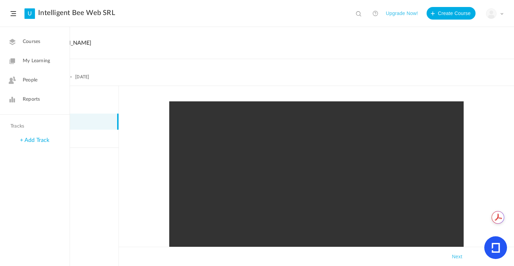
click at [36, 99] on span "Reports" at bounding box center [31, 99] width 17 height 7
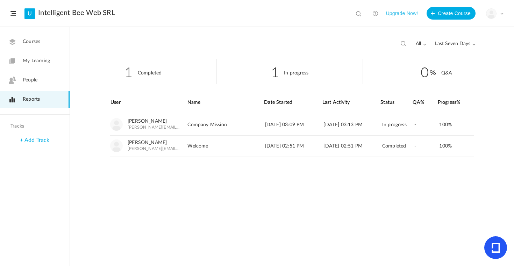
click at [32, 63] on span "My Learning" at bounding box center [36, 60] width 27 height 7
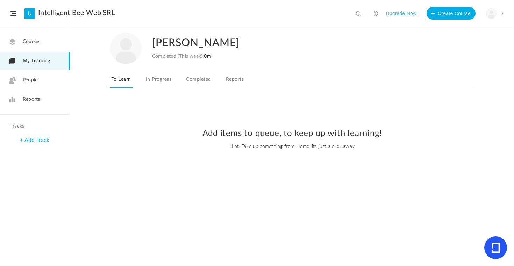
click at [158, 82] on link "In Progress" at bounding box center [158, 81] width 28 height 13
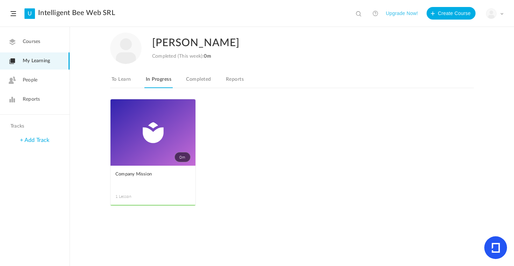
click at [198, 80] on link "Completed" at bounding box center [198, 81] width 28 height 13
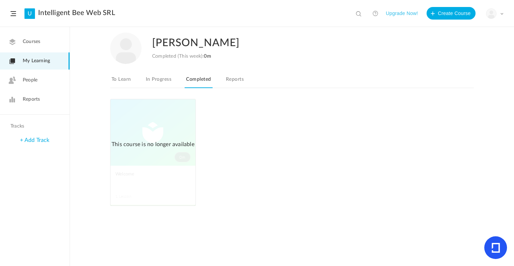
click at [159, 79] on link "In Progress" at bounding box center [158, 81] width 28 height 13
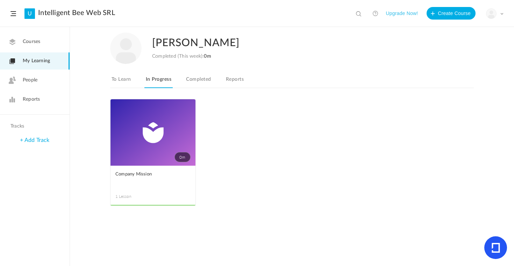
click at [239, 80] on link "Reports" at bounding box center [234, 81] width 21 height 13
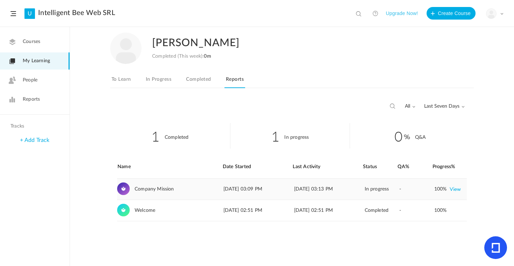
click at [456, 190] on link "View" at bounding box center [455, 189] width 12 height 13
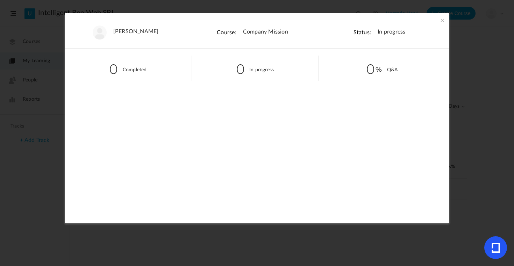
click at [443, 20] on span at bounding box center [441, 20] width 7 height 7
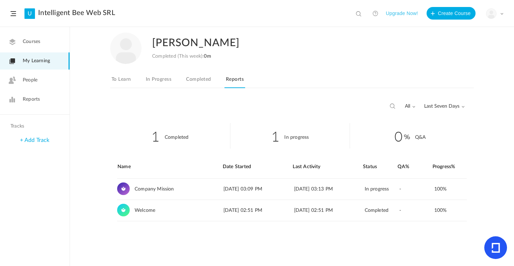
click at [123, 78] on link "To Learn" at bounding box center [121, 81] width 22 height 13
